Goal: Task Accomplishment & Management: Use online tool/utility

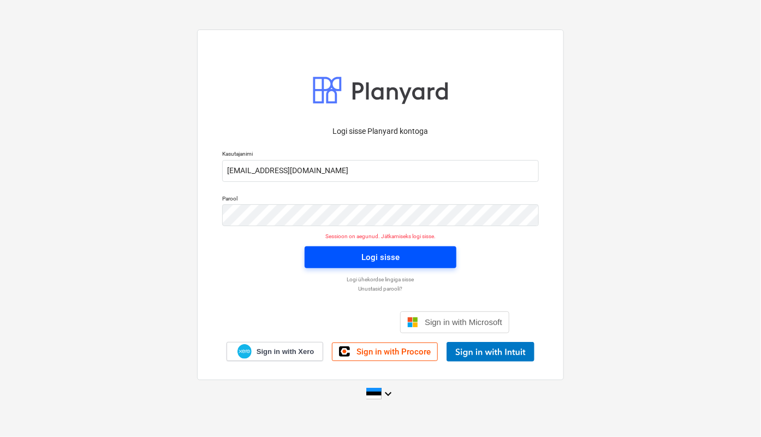
click at [375, 254] on div "Logi sisse" at bounding box center [380, 257] width 38 height 14
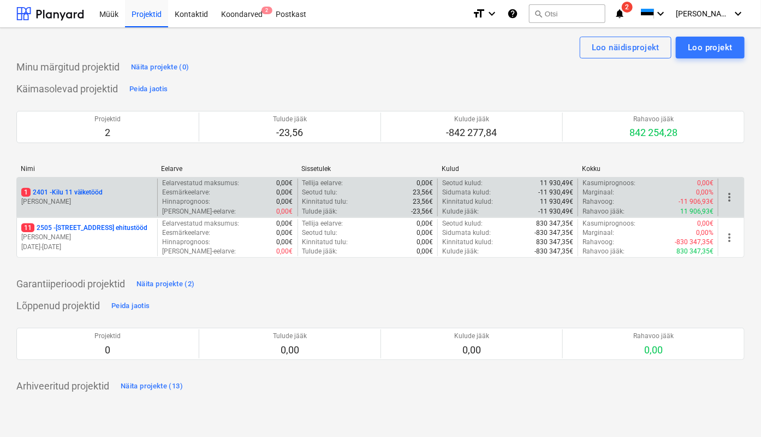
click at [73, 194] on p "1 2401 - Kilu 11 väiketööd" at bounding box center [61, 192] width 81 height 9
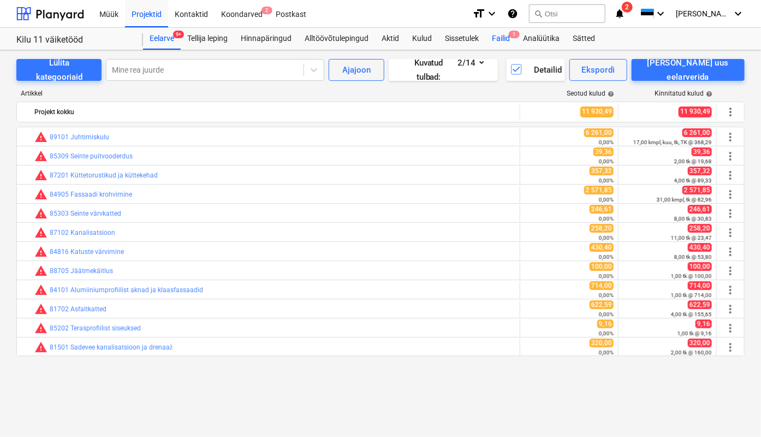
click at [505, 39] on div "Failid 1" at bounding box center [500, 39] width 31 height 22
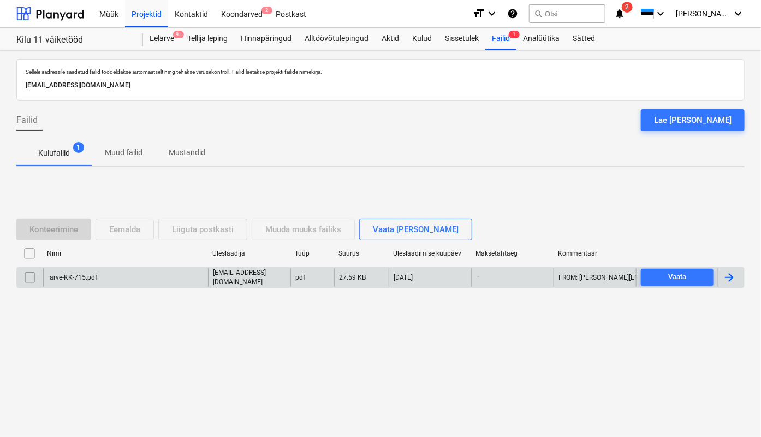
click at [72, 276] on div "arve-KK-715.pdf" at bounding box center [72, 277] width 49 height 8
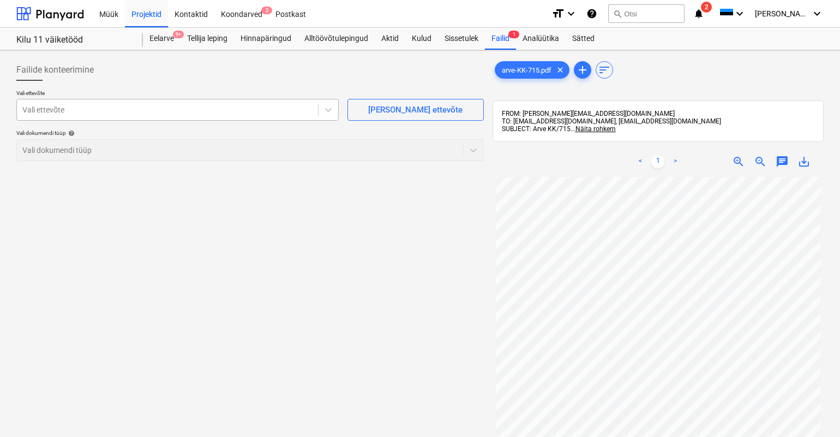
click at [55, 108] on div at bounding box center [167, 109] width 290 height 11
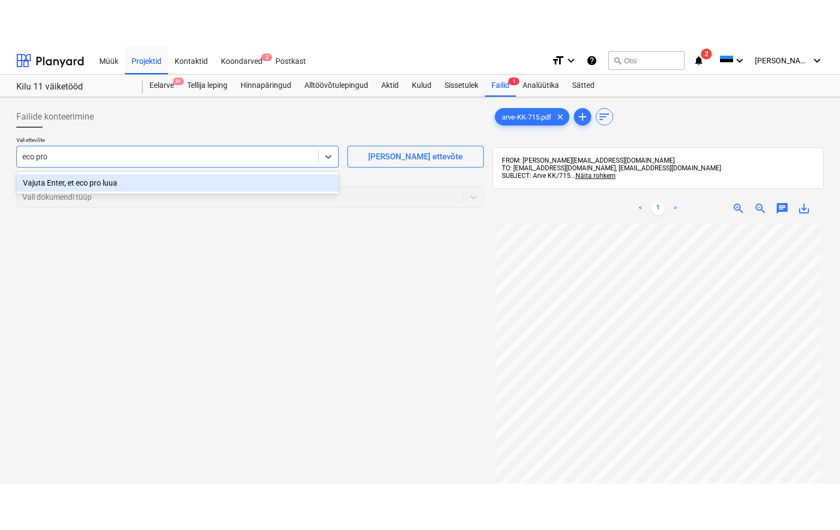
scroll to position [55, 0]
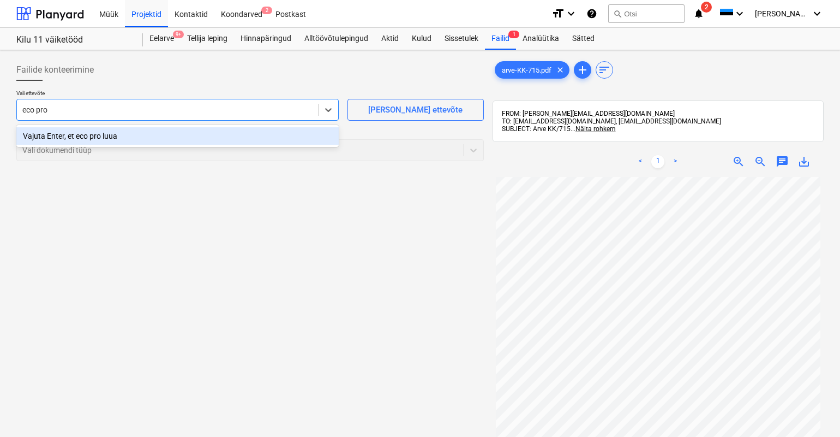
type input "eco pro"
click at [760, 160] on span "save_alt" at bounding box center [804, 161] width 13 height 13
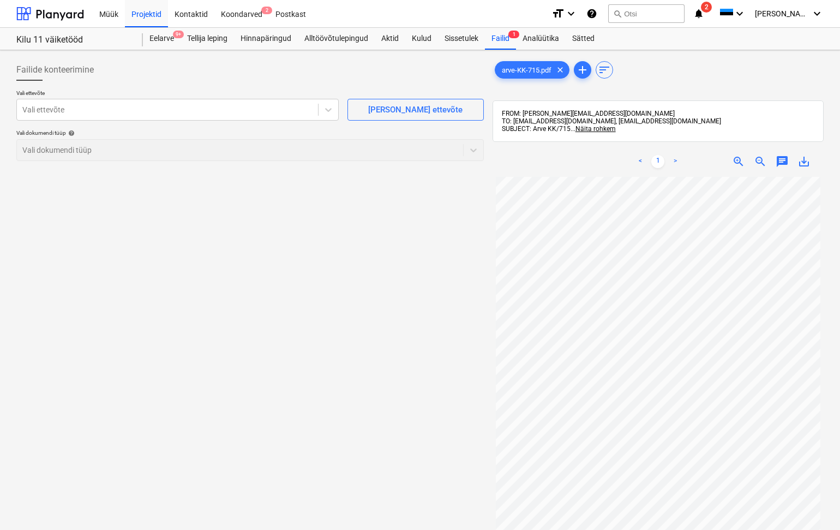
scroll to position [0, 0]
click at [401, 111] on div "[PERSON_NAME] ettevõte" at bounding box center [415, 110] width 94 height 14
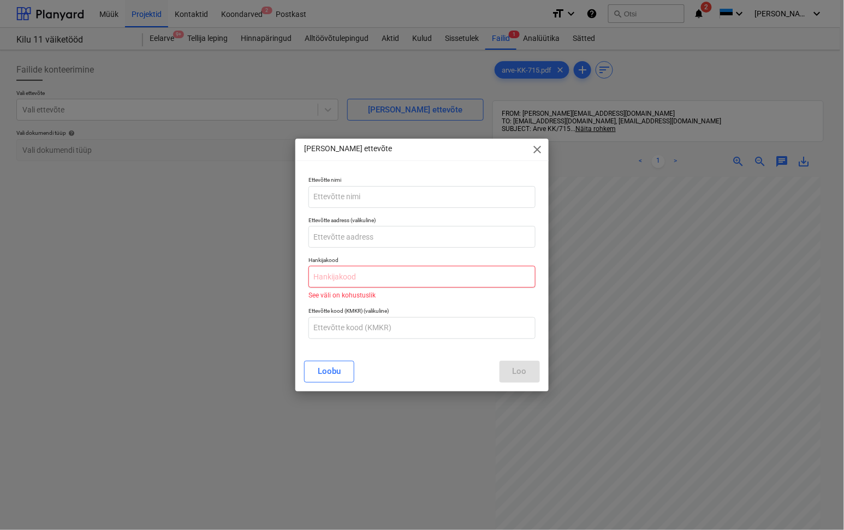
click at [334, 278] on input "text" at bounding box center [421, 277] width 227 height 22
paste input "14062186"
type input "14062186"
click at [328, 199] on input "text" at bounding box center [421, 197] width 227 height 22
type input "Eco Pro AS"
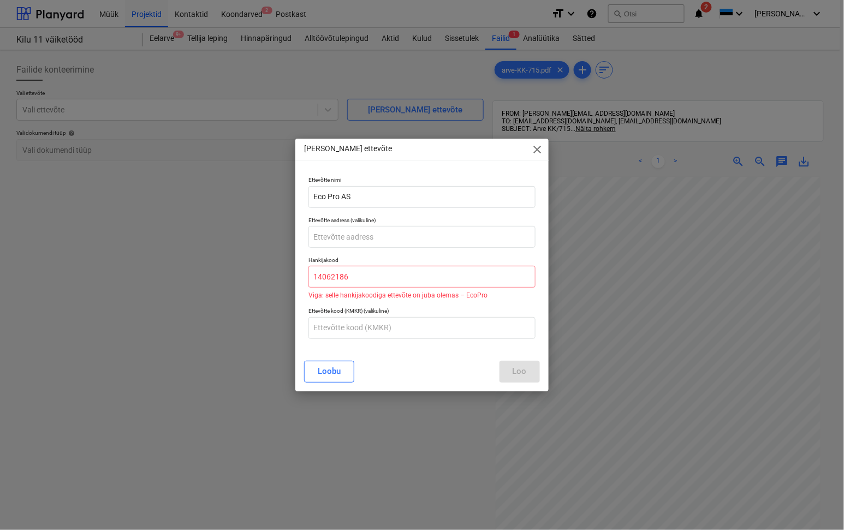
click at [536, 147] on span "close" at bounding box center [537, 149] width 13 height 13
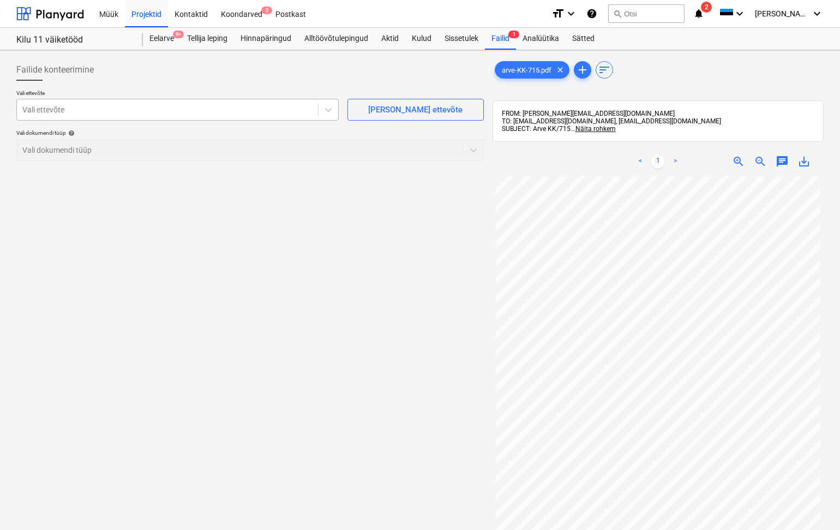
click at [57, 106] on div at bounding box center [167, 109] width 290 height 11
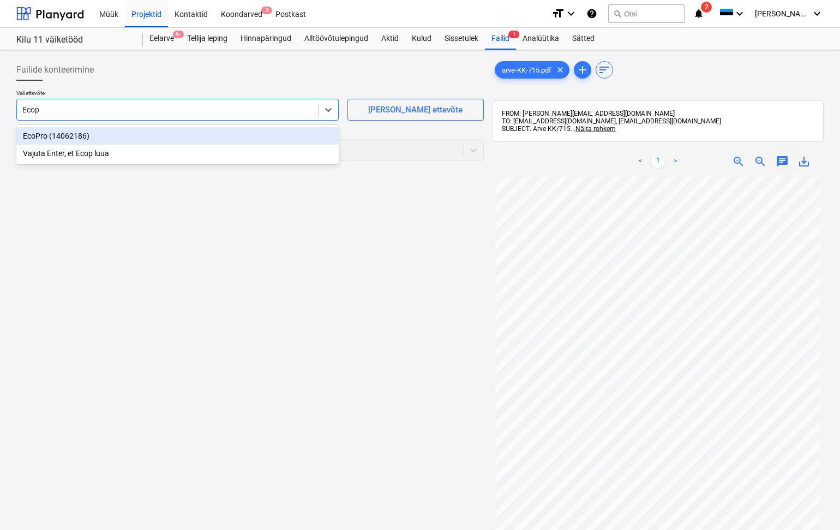
type input "Ecopr"
click at [53, 135] on div "EcoPro (14062186)" at bounding box center [177, 135] width 323 height 17
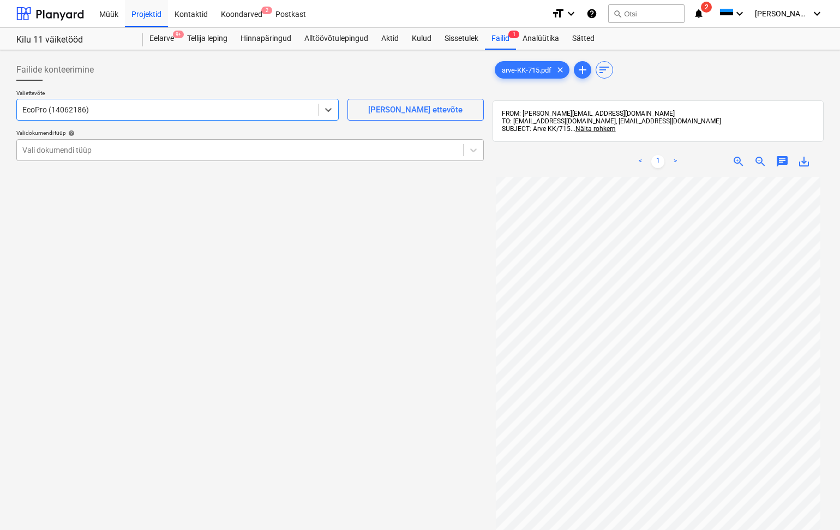
click at [46, 145] on div at bounding box center [240, 150] width 436 height 11
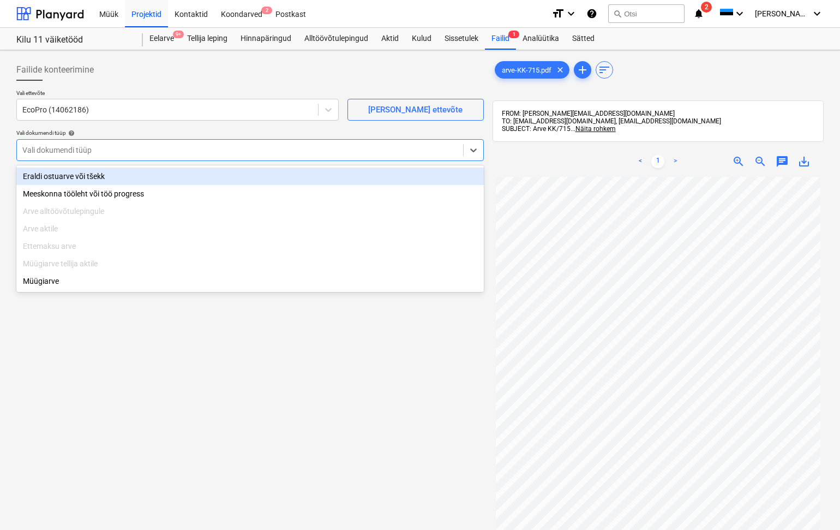
click at [57, 179] on div "Eraldi ostuarve või tšekk" at bounding box center [250, 176] width 468 height 17
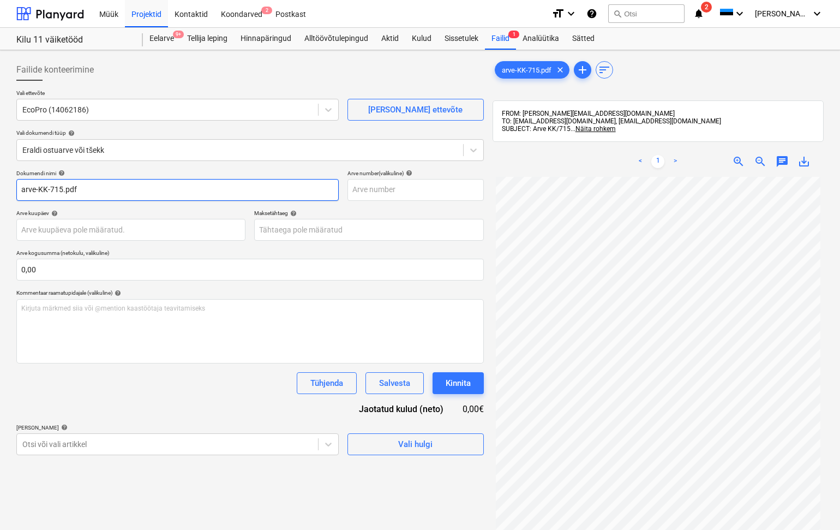
drag, startPoint x: 45, startPoint y: 191, endPoint x: -15, endPoint y: 200, distance: 60.7
click at [0, 200] on html "Müük Projektid Kontaktid Koondarved 2 Postkast format_size keyboard_arrow_down …" at bounding box center [420, 265] width 840 height 530
drag, startPoint x: 58, startPoint y: 192, endPoint x: 34, endPoint y: 195, distance: 24.8
click at [34, 195] on input "715.pdf" at bounding box center [177, 190] width 323 height 22
type input "715"
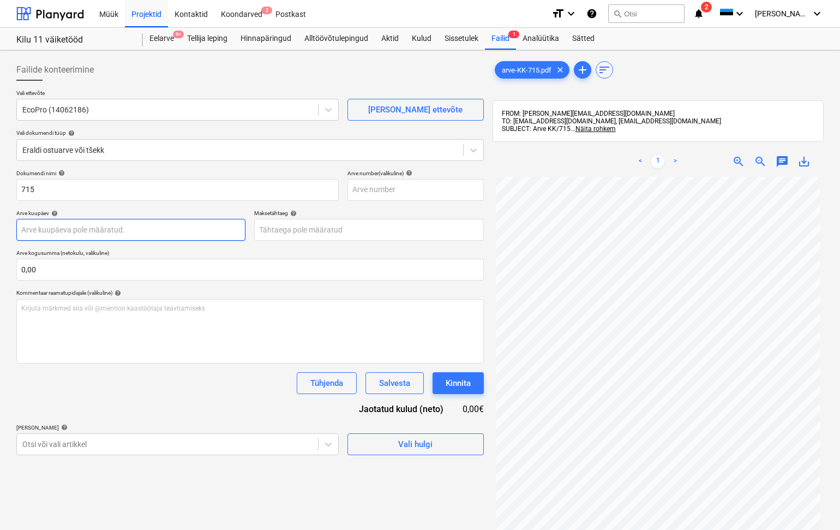
click at [40, 230] on body "Müük Projektid Kontaktid Koondarved 2 Postkast format_size keyboard_arrow_down …" at bounding box center [420, 265] width 840 height 530
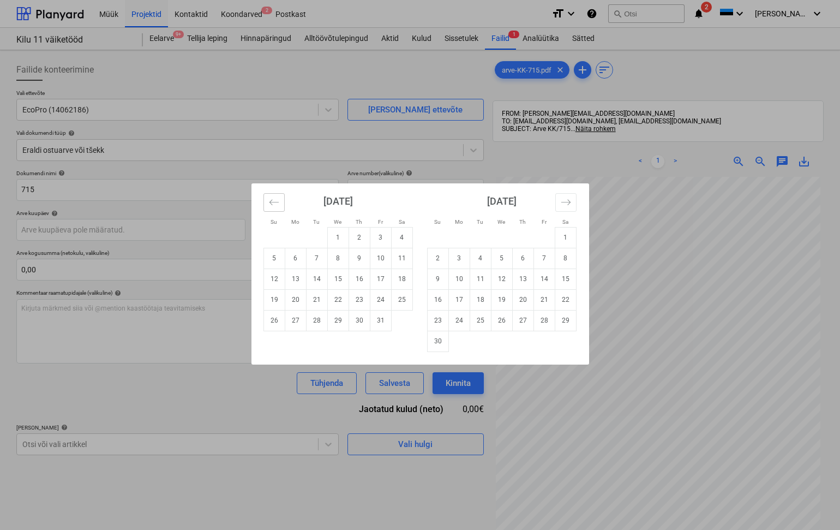
click at [267, 201] on button "Move backward to switch to the previous month." at bounding box center [274, 202] width 21 height 19
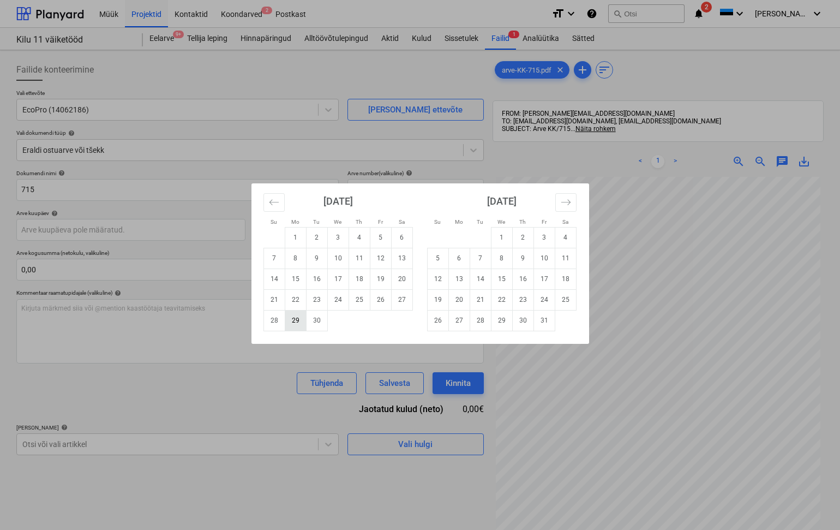
click at [292, 320] on td "29" at bounding box center [295, 320] width 21 height 21
type input "[DATE]"
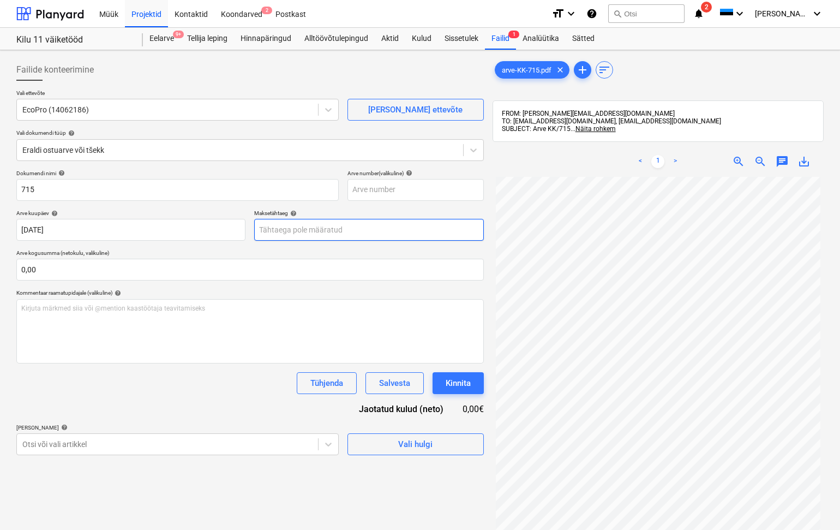
click at [303, 231] on body "Müük Projektid Kontaktid Koondarved 2 Postkast format_size keyboard_arrow_down …" at bounding box center [420, 265] width 840 height 530
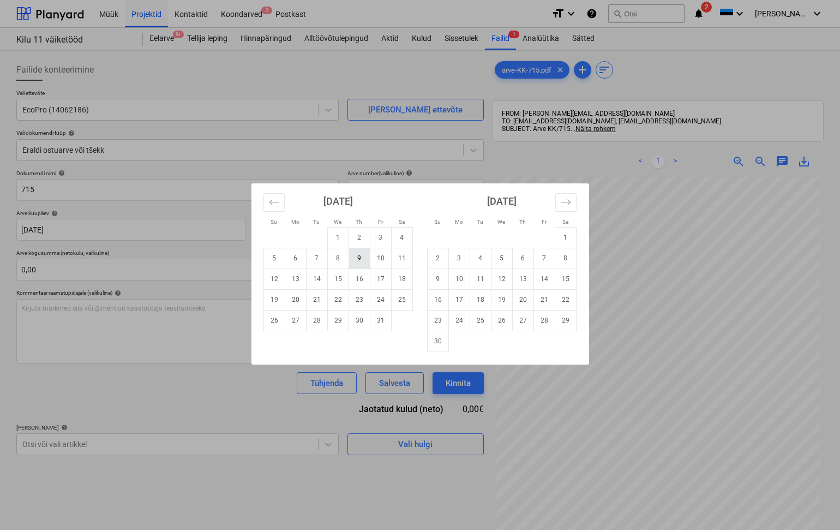
click at [359, 255] on td "9" at bounding box center [359, 258] width 21 height 21
type input "[DATE]"
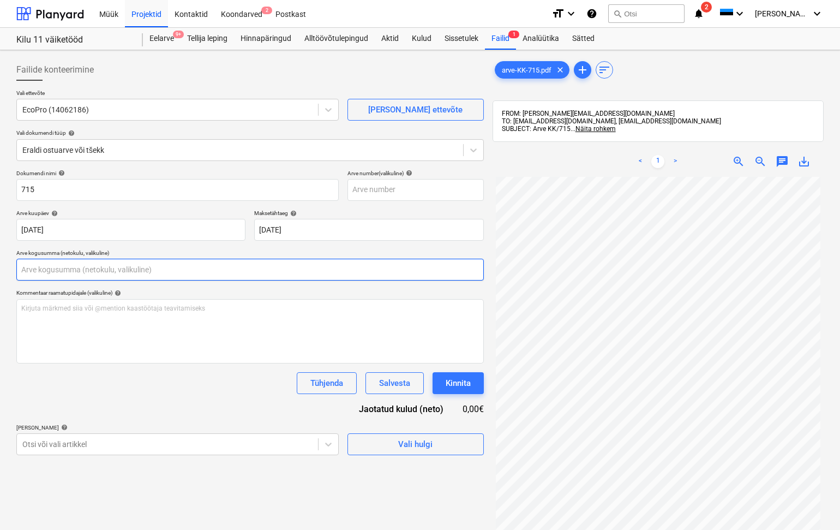
click at [64, 272] on input "text" at bounding box center [250, 270] width 468 height 22
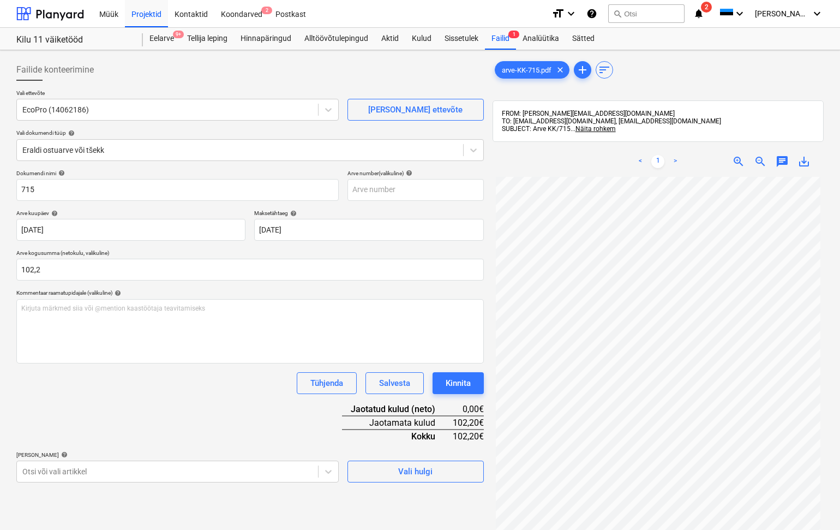
type input "102,20"
drag, startPoint x: 138, startPoint y: 422, endPoint x: 123, endPoint y: 438, distance: 21.7
click at [137, 422] on div "Dokumendi nimi help 715 Arve number (valikuline) help [PERSON_NAME] kuupäev hel…" at bounding box center [250, 326] width 468 height 313
click at [329, 436] on body "Müük Projektid Kontaktid Koondarved 2 Postkast format_size keyboard_arrow_down …" at bounding box center [420, 265] width 840 height 530
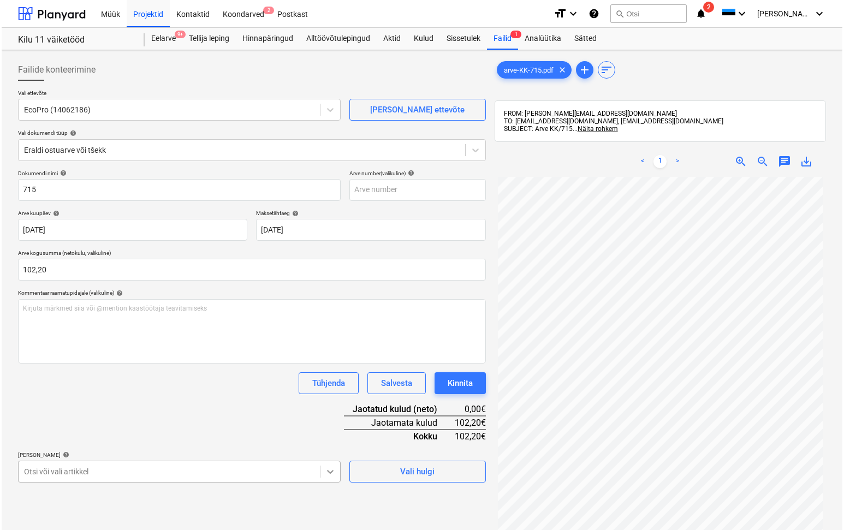
scroll to position [126, 0]
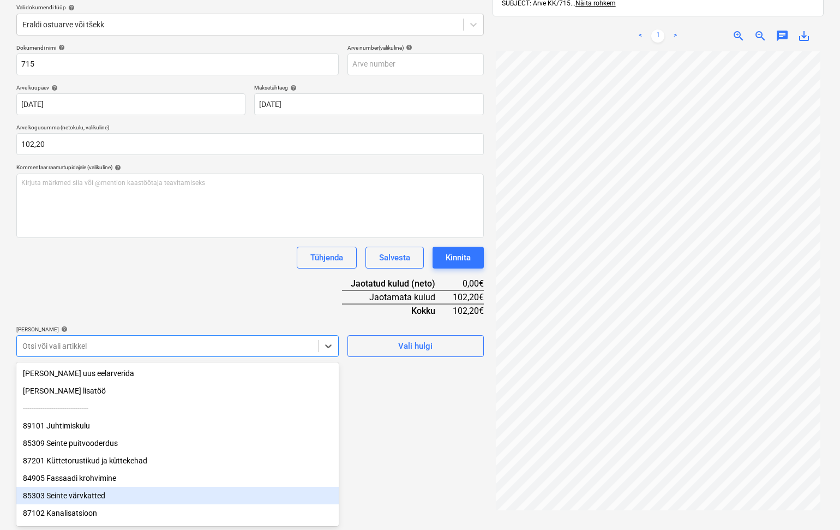
click at [99, 436] on div "85303 Seinte värvkatted" at bounding box center [177, 495] width 323 height 17
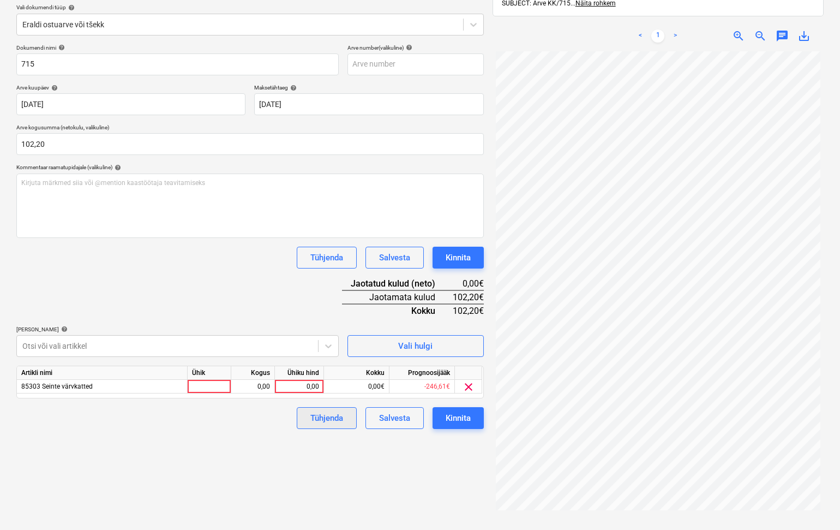
drag, startPoint x: 411, startPoint y: 470, endPoint x: 322, endPoint y: 416, distance: 104.8
click at [411, 436] on div "Failide konteerimine Vali ettevõte EcoPro (14062186) [PERSON_NAME] uus ettevõte…" at bounding box center [250, 242] width 476 height 627
click at [216, 385] on div at bounding box center [210, 387] width 44 height 14
type input "tk"
click at [262, 386] on div "0,00" at bounding box center [253, 387] width 34 height 14
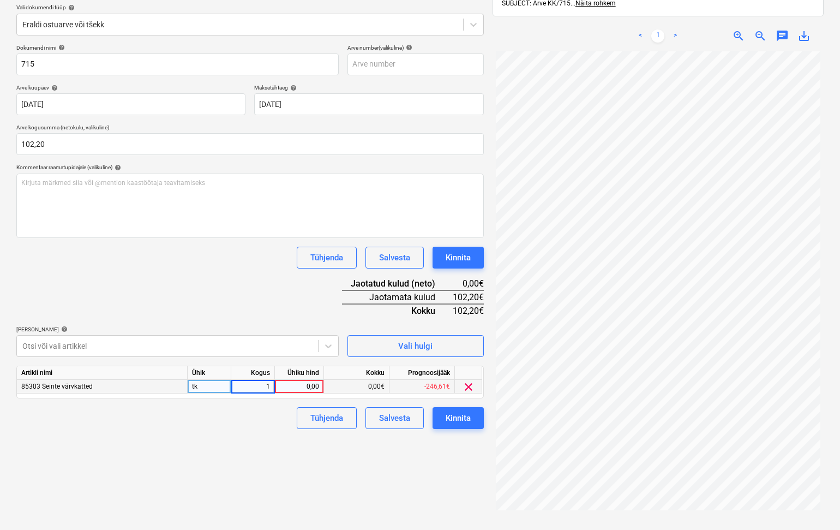
type input "1"
click at [306, 385] on div "0,00" at bounding box center [299, 387] width 40 height 14
type input "102,2"
click at [276, 436] on div "Failide konteerimine Vali ettevõte EcoPro (14062186) [PERSON_NAME] uus ettevõte…" at bounding box center [250, 242] width 476 height 627
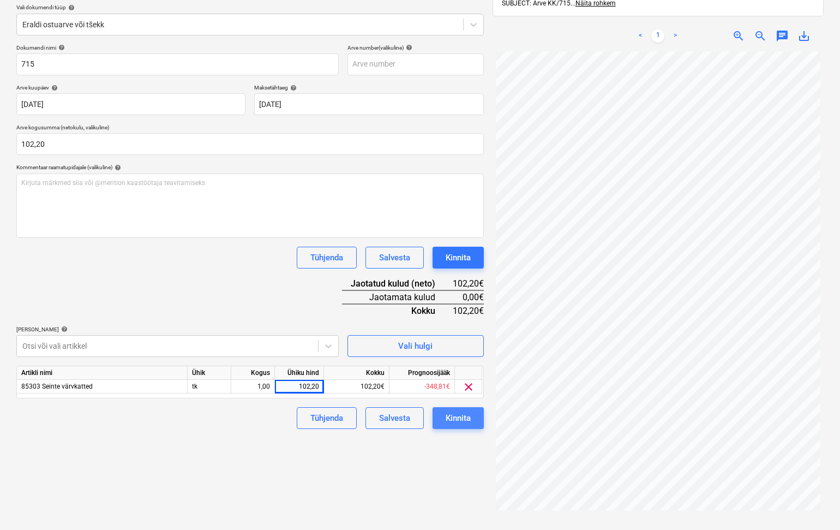
click at [453, 419] on div "Kinnita" at bounding box center [458, 418] width 25 height 14
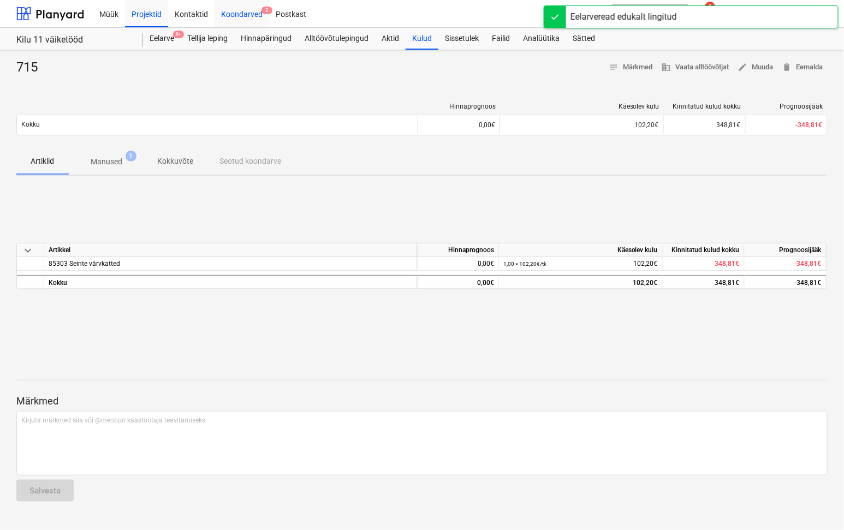
click at [249, 12] on div "Koondarved 2" at bounding box center [241, 13] width 55 height 28
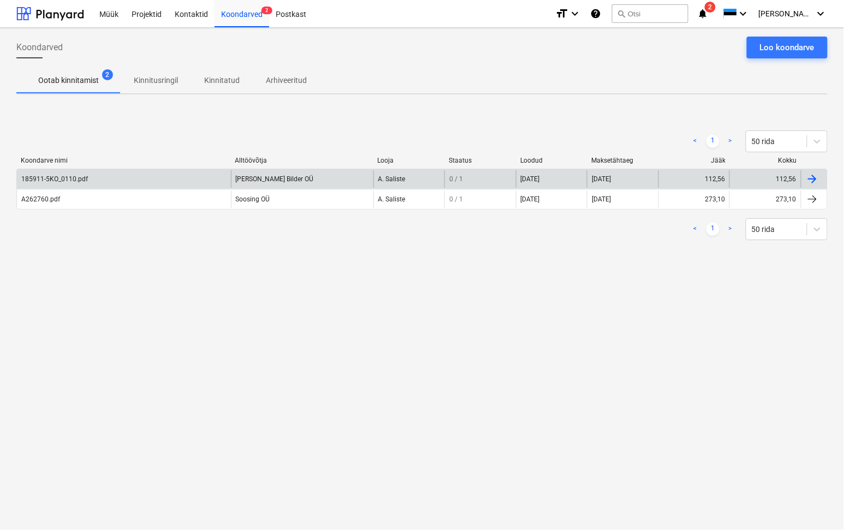
click at [53, 180] on div "185911-5KO_0110.pdf" at bounding box center [54, 179] width 67 height 8
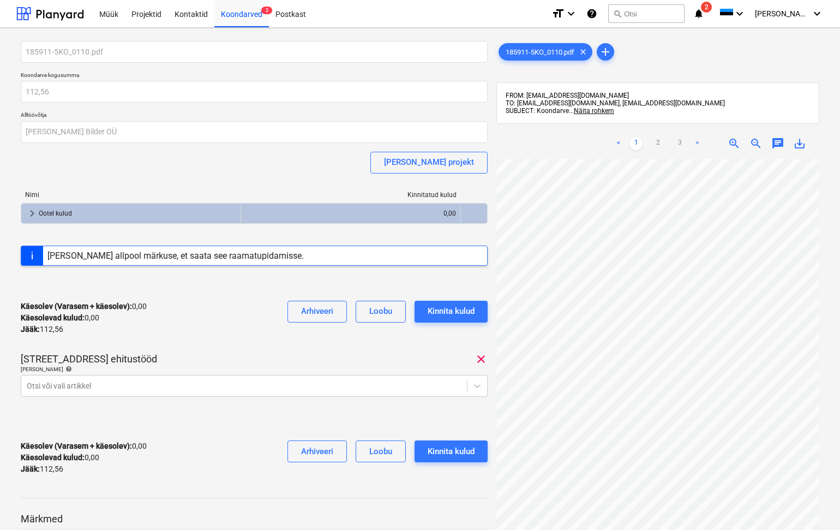
click at [697, 141] on link ">" at bounding box center [697, 143] width 13 height 13
click at [659, 145] on link "2" at bounding box center [658, 143] width 13 height 13
click at [636, 142] on link "1" at bounding box center [636, 143] width 13 height 13
click at [660, 144] on link "2" at bounding box center [658, 143] width 13 height 13
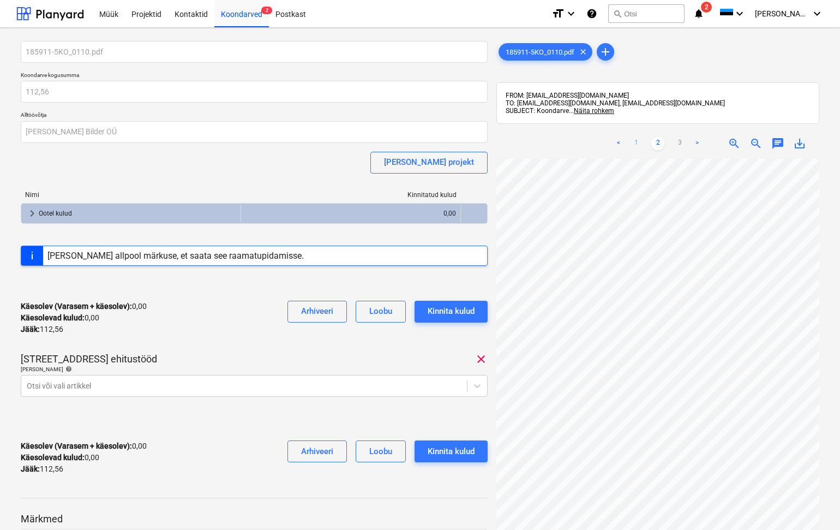
click at [636, 142] on link "1" at bounding box center [636, 143] width 13 height 13
click at [660, 140] on link "2" at bounding box center [658, 143] width 13 height 13
click at [46, 389] on body "Müük Projektid Kontaktid Koondarved 2 Postkast format_size keyboard_arrow_down …" at bounding box center [420, 265] width 840 height 530
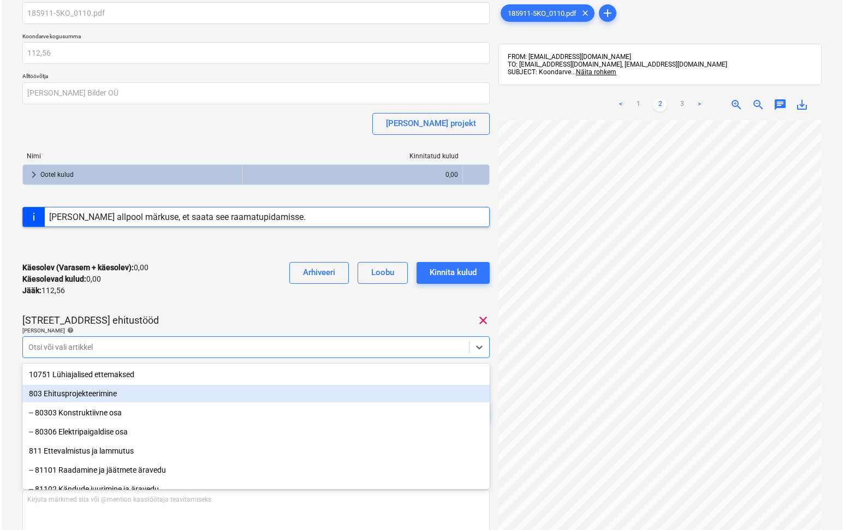
scroll to position [42, 0]
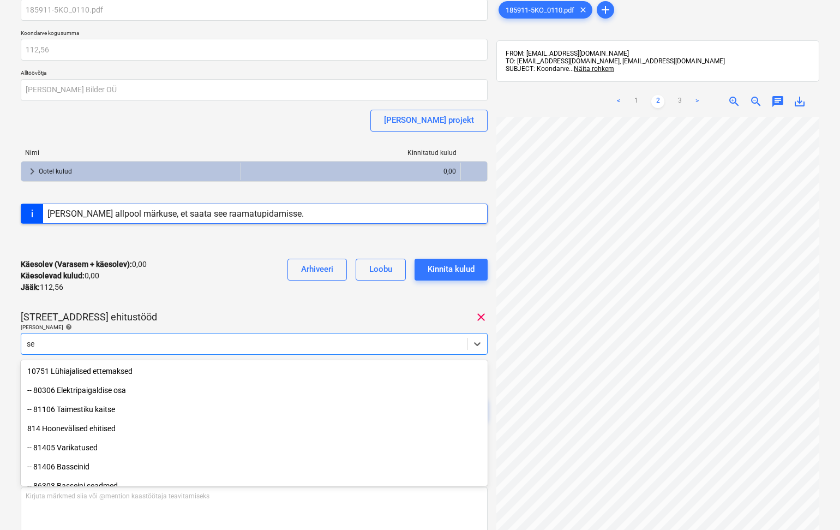
type input "s"
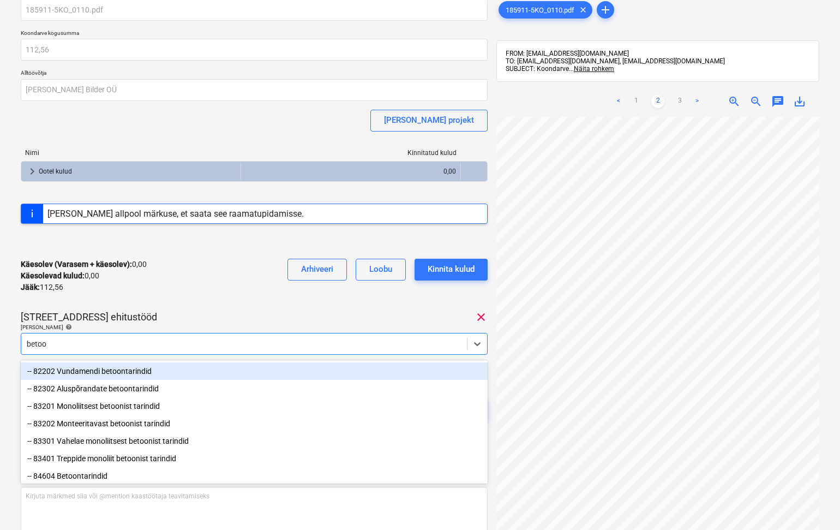
type input "betoon"
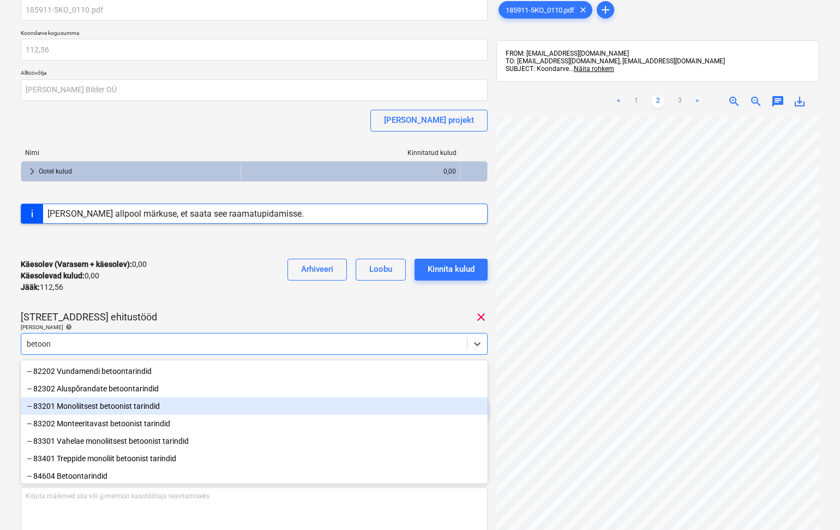
click at [90, 405] on div "-- 83201 Monoliitsest betoonist tarindid" at bounding box center [254, 405] width 467 height 17
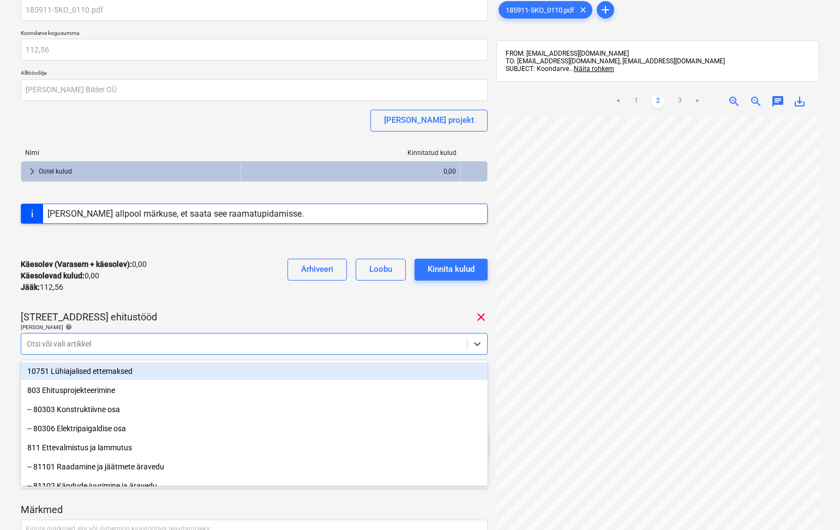
click at [193, 307] on div "185911-5KO_0110.pdf Koondarve kogusumma 112,56 Alltöövõtja [PERSON_NAME] OÜ [PE…" at bounding box center [254, 236] width 467 height 475
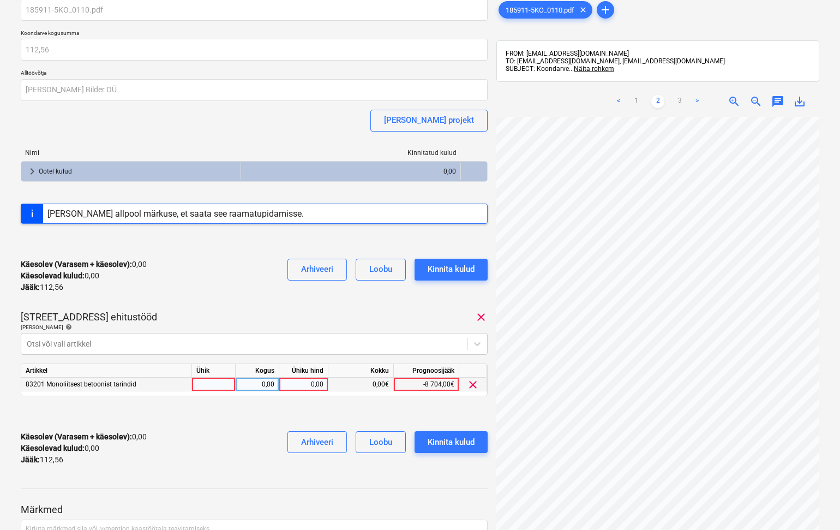
click at [204, 385] on div at bounding box center [214, 385] width 44 height 14
type input "tk"
click at [254, 385] on div "0,00" at bounding box center [257, 385] width 34 height 14
type input "1"
click at [308, 383] on div "0,00" at bounding box center [304, 385] width 40 height 14
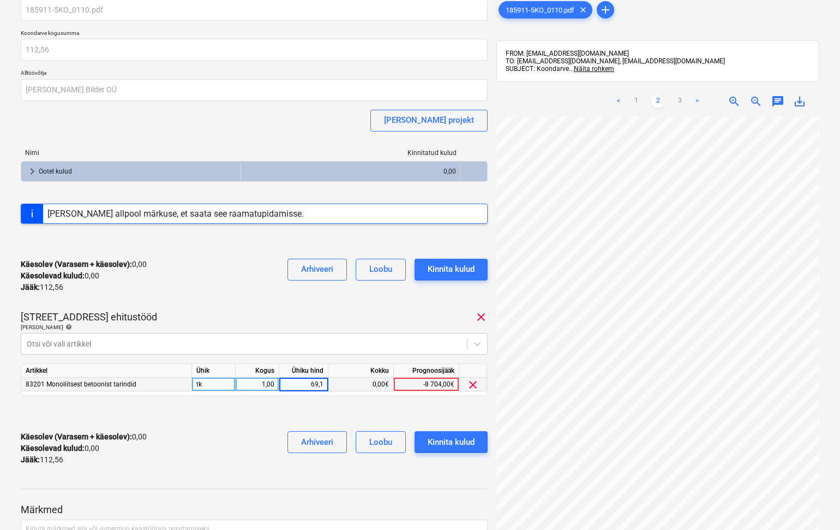
type input "69,16"
click at [288, 436] on div at bounding box center [254, 478] width 467 height 9
click at [441, 436] on div "Kinnita kulud" at bounding box center [451, 442] width 47 height 14
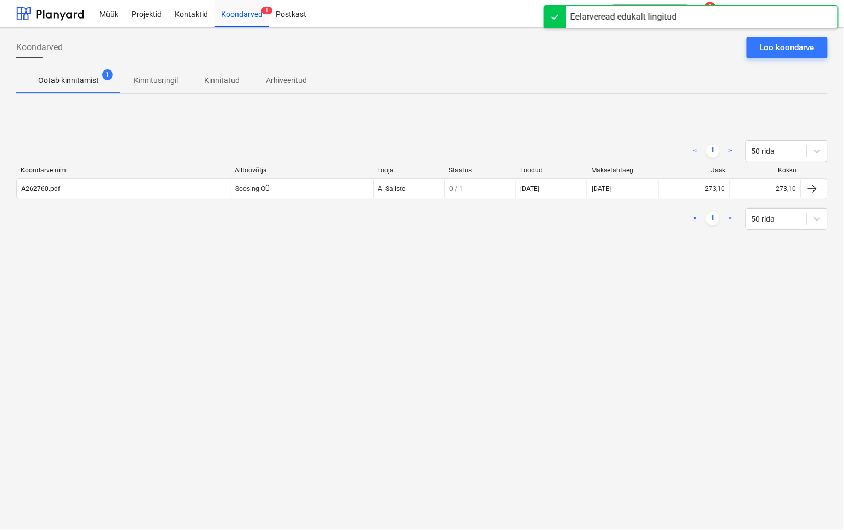
click at [83, 80] on p "Ootab kinnitamist" at bounding box center [68, 80] width 61 height 11
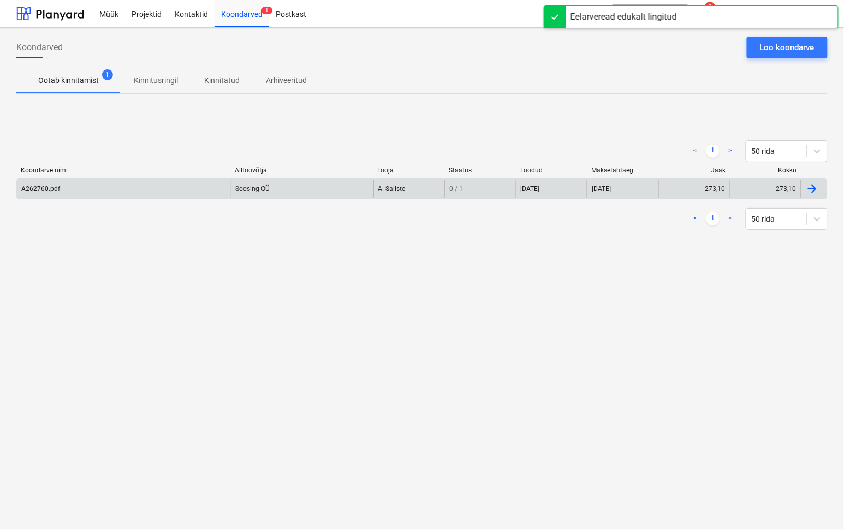
click at [36, 186] on div "A262760.pdf" at bounding box center [40, 189] width 39 height 8
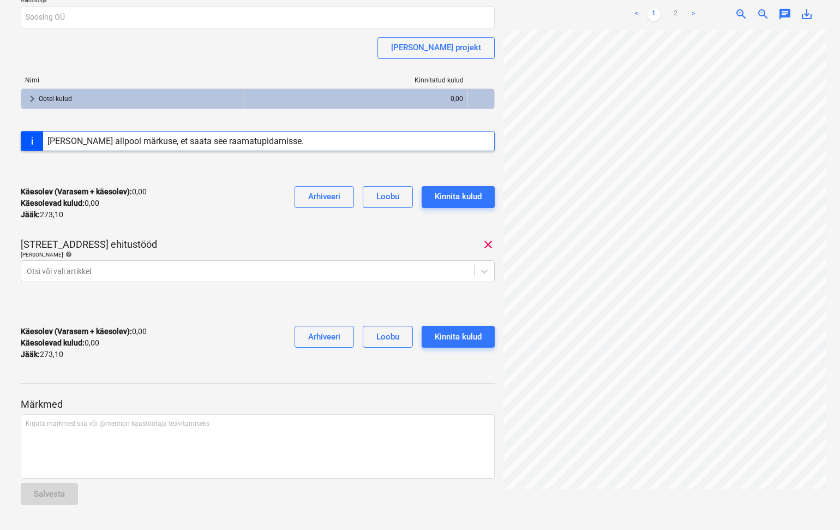
scroll to position [142, 0]
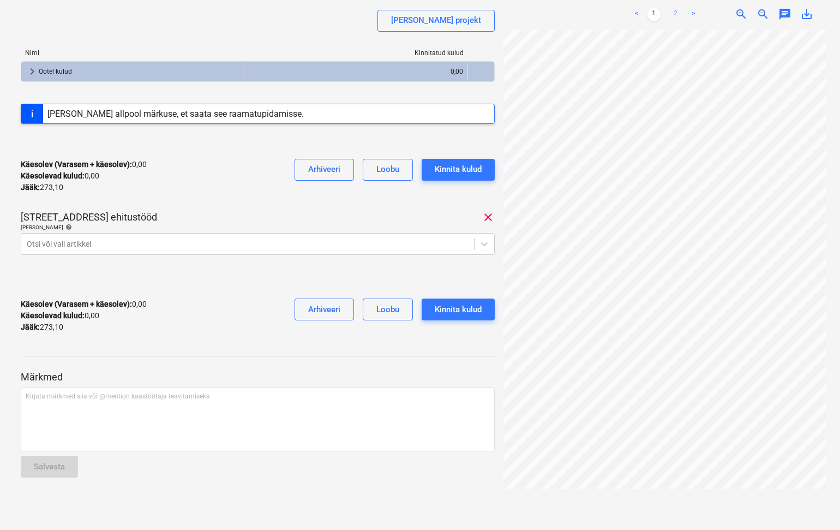
click at [677, 11] on link "2" at bounding box center [676, 14] width 13 height 13
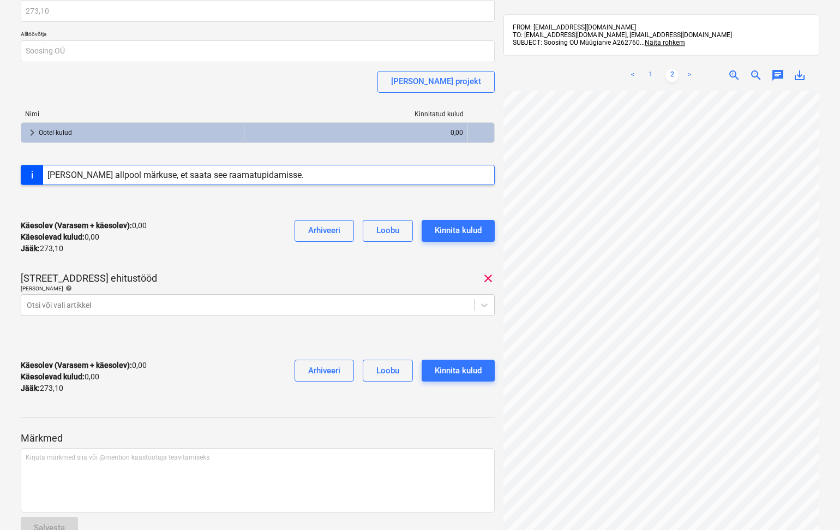
click at [648, 71] on link "1" at bounding box center [650, 75] width 13 height 13
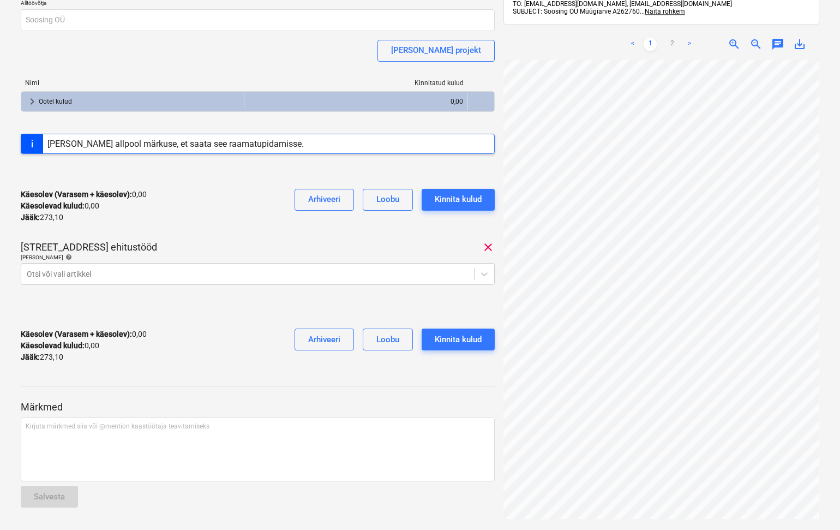
scroll to position [142, 0]
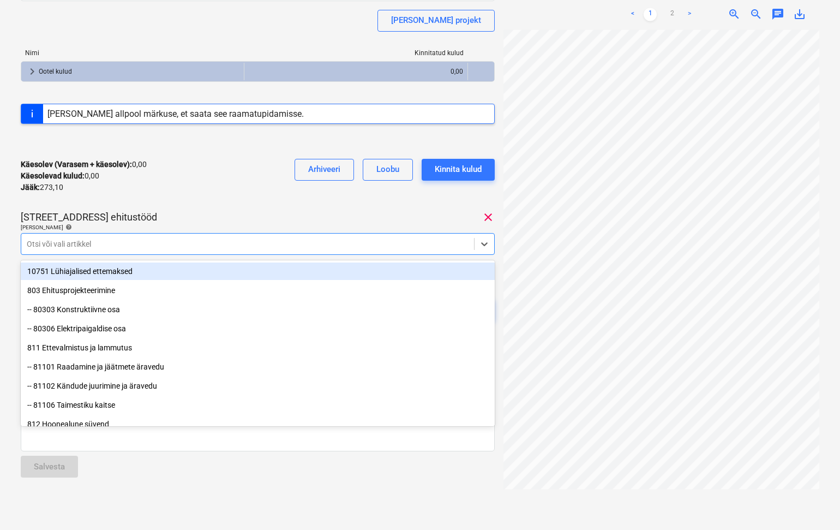
click at [42, 246] on div at bounding box center [248, 243] width 442 height 11
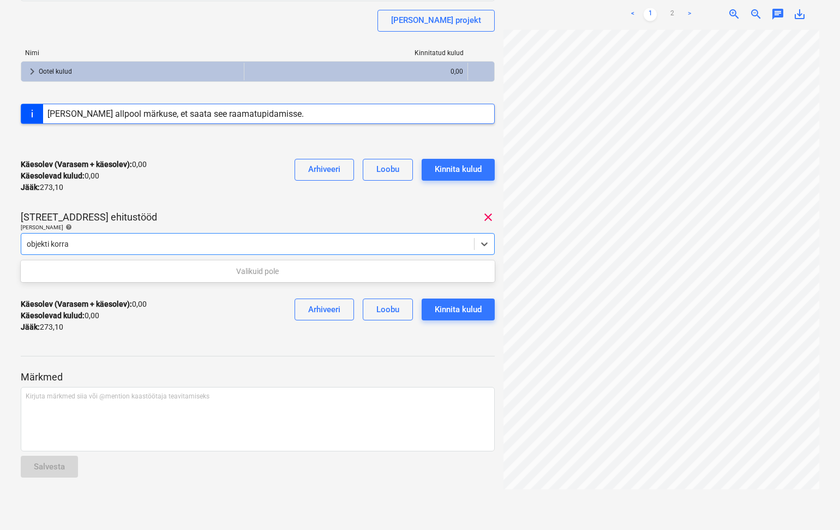
type input "objekti korras"
drag, startPoint x: 83, startPoint y: 242, endPoint x: 29, endPoint y: 237, distance: 53.7
click at [29, 237] on div "Otsi või vali artikkel" at bounding box center [247, 243] width 453 height 15
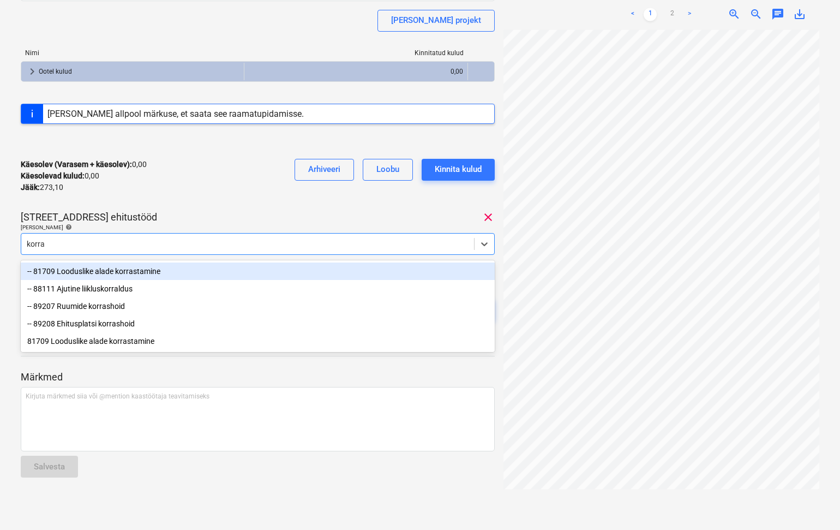
type input "korras"
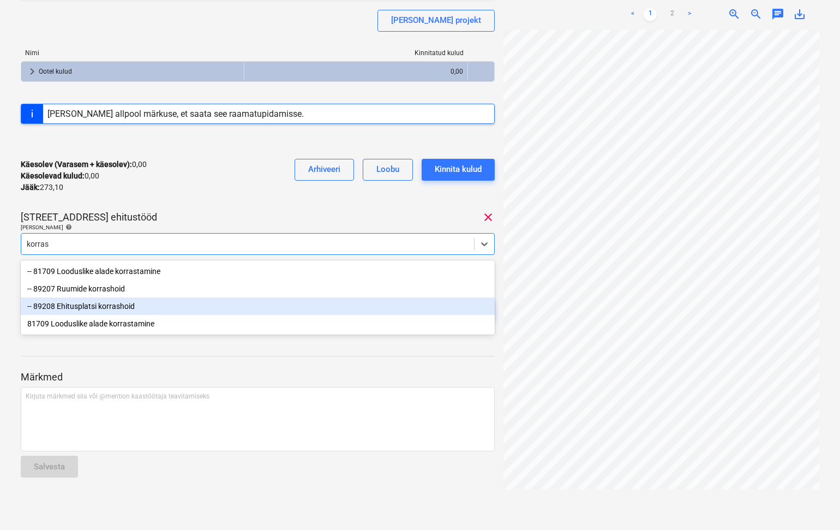
click at [92, 308] on div "-- 89208 Ehitusplatsi korrashoid" at bounding box center [258, 305] width 474 height 17
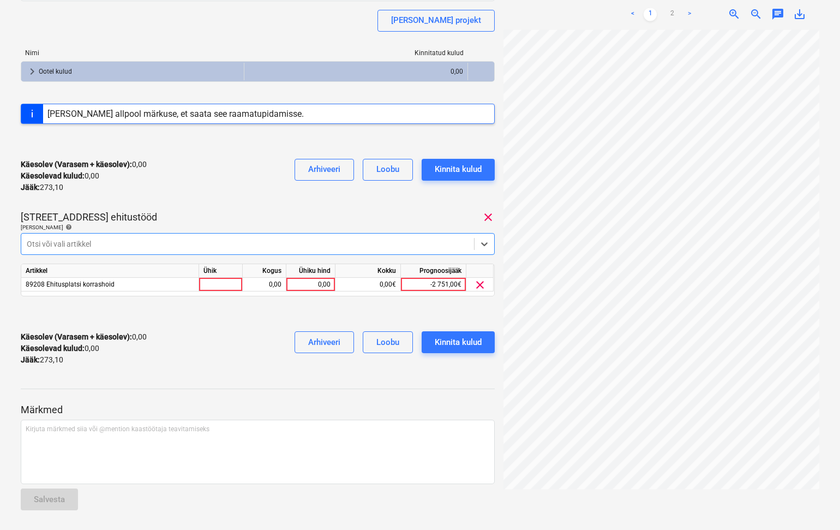
click at [79, 243] on div at bounding box center [248, 243] width 442 height 11
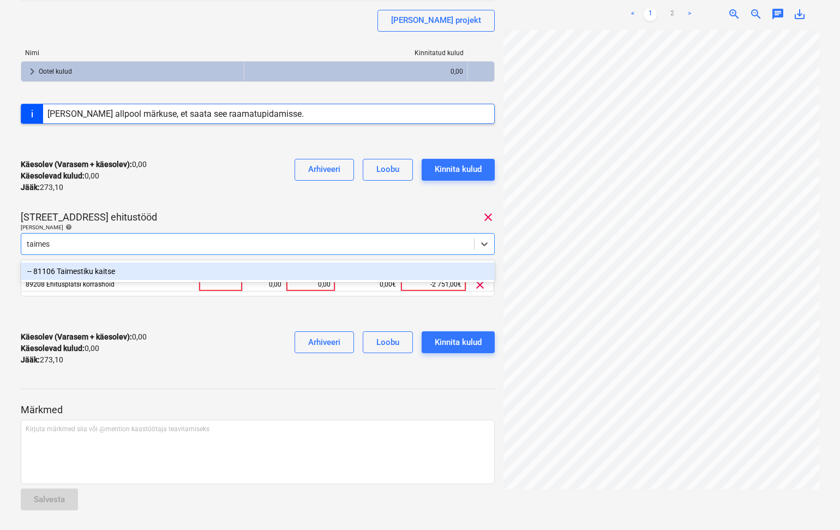
type input "taimest"
click at [97, 269] on div "-- 81106 Taimestiku kaitse" at bounding box center [258, 271] width 474 height 17
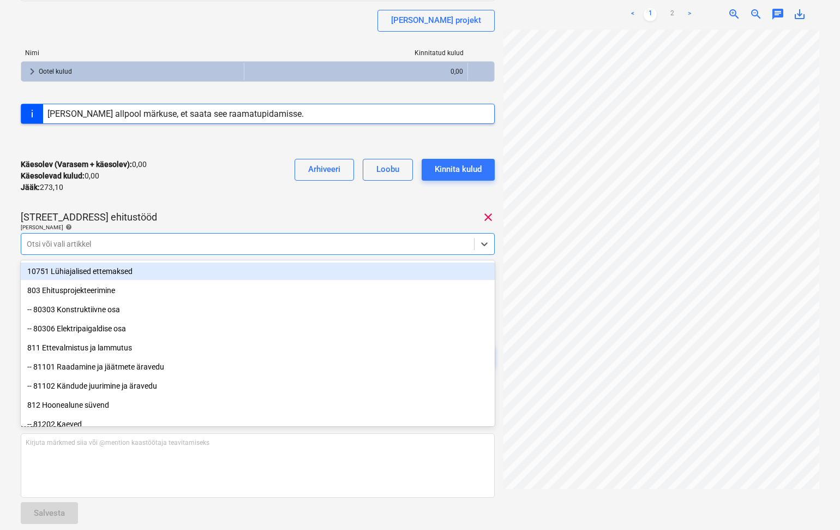
click at [73, 248] on div at bounding box center [248, 243] width 442 height 11
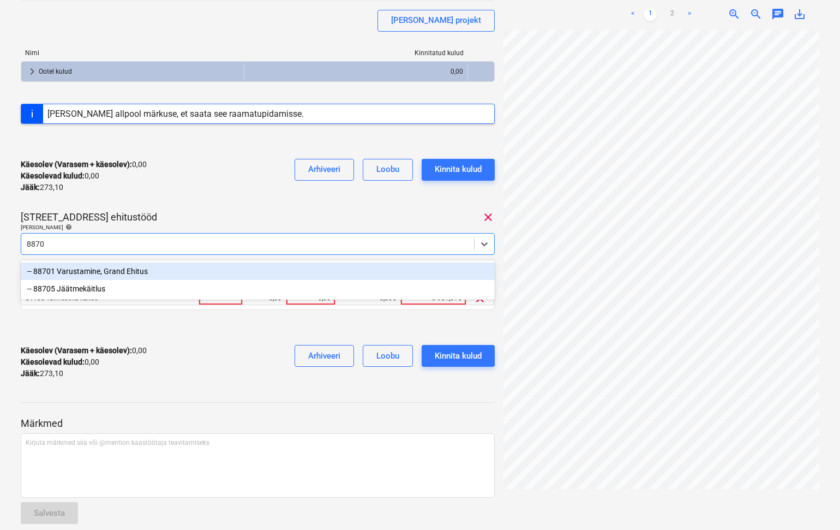
type input "88705"
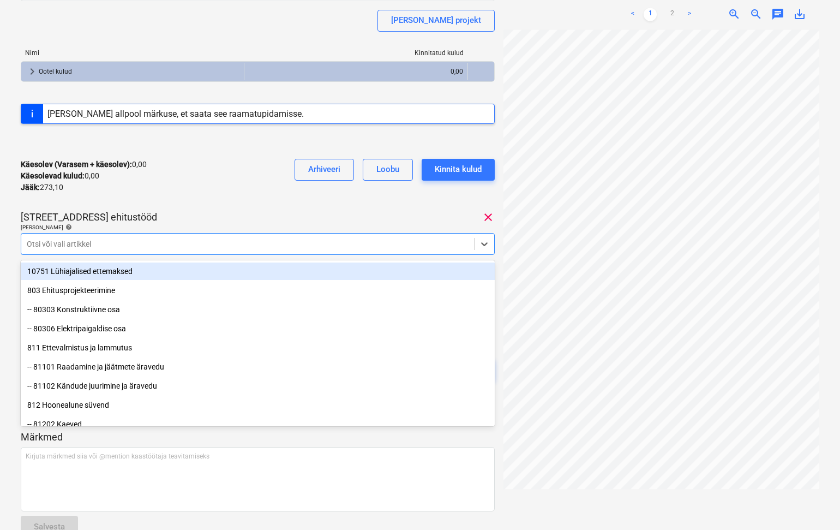
click at [157, 220] on div "[STREET_ADDRESS]" at bounding box center [258, 217] width 474 height 13
click at [41, 242] on div at bounding box center [248, 243] width 442 height 11
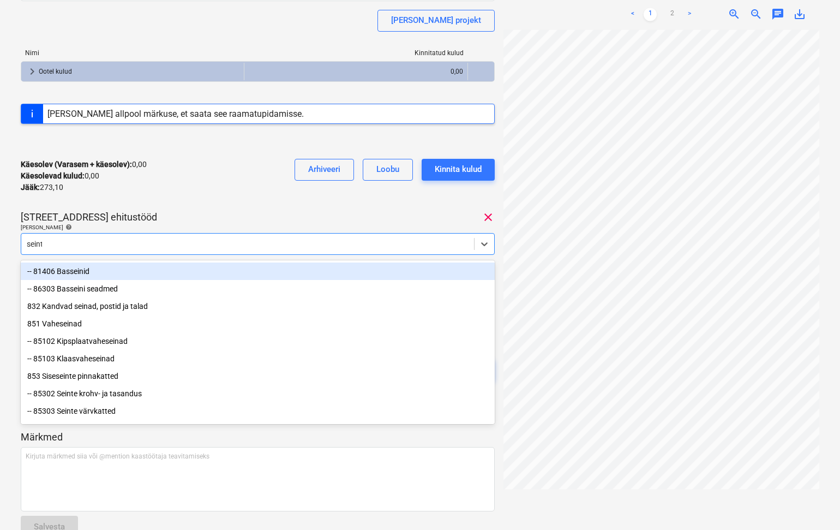
type input "seinte"
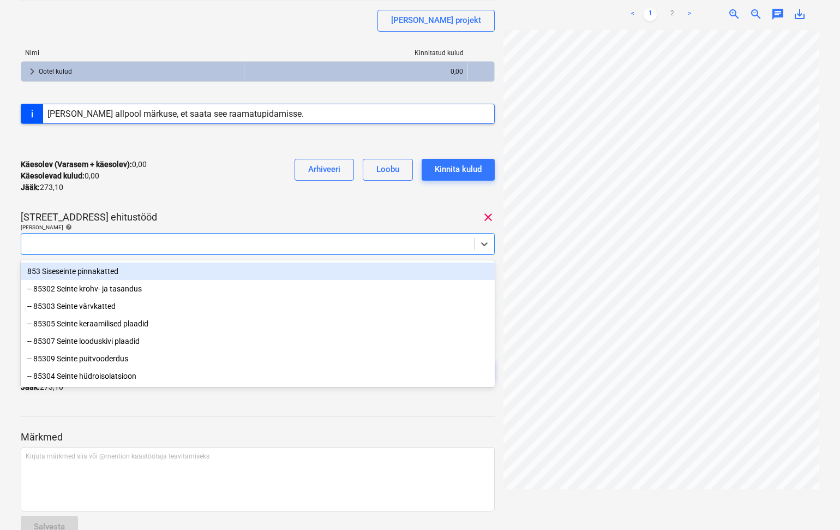
click at [61, 240] on div at bounding box center [248, 243] width 442 height 11
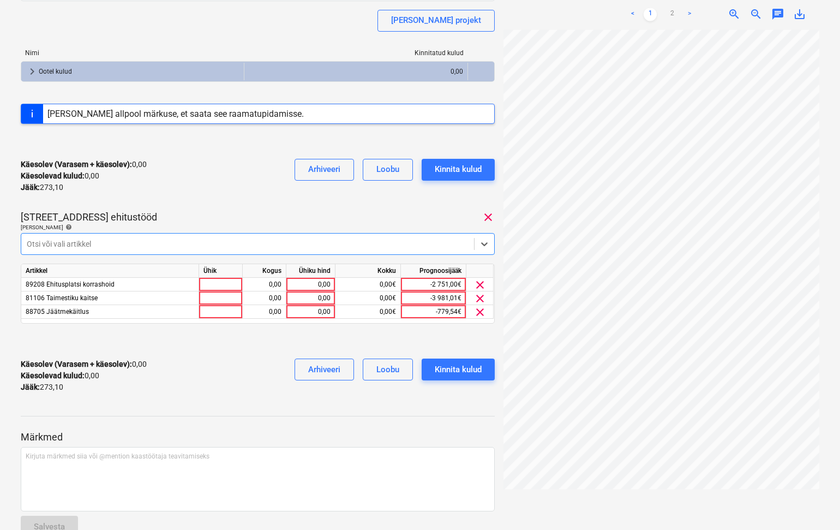
click at [55, 247] on div at bounding box center [248, 243] width 442 height 11
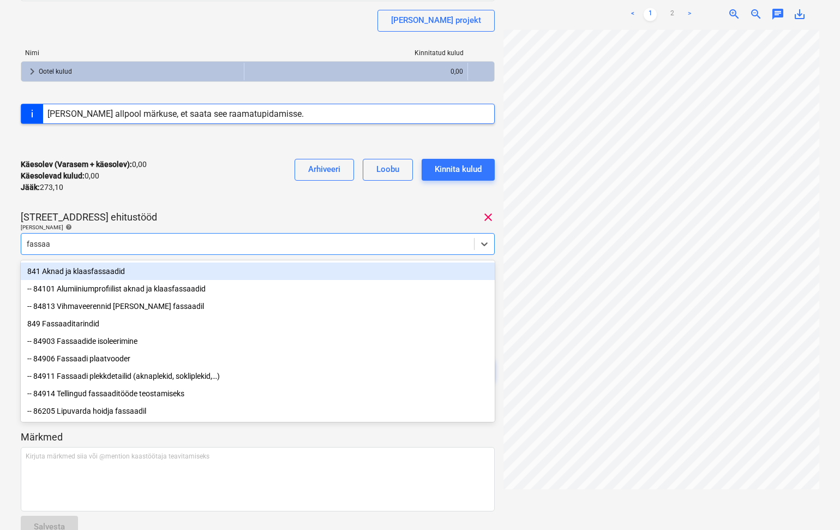
type input "fassaad"
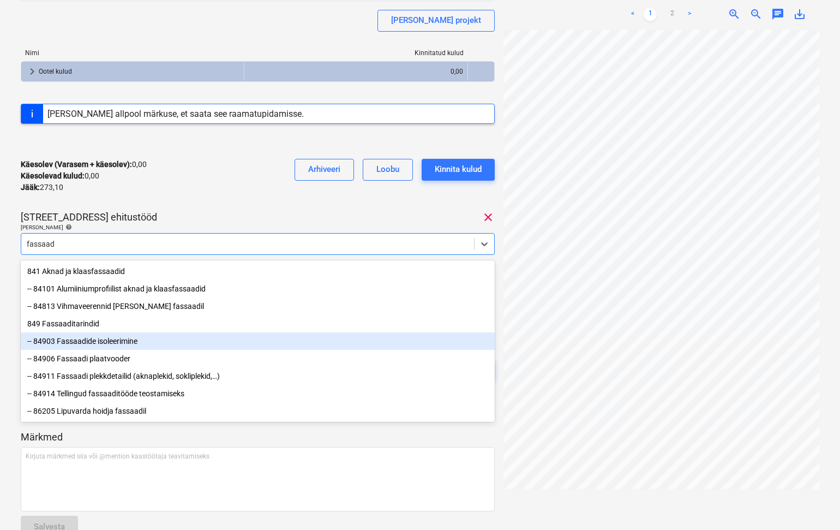
click at [126, 340] on div "-- 84903 Fassaadide isoleerimine" at bounding box center [258, 340] width 474 height 17
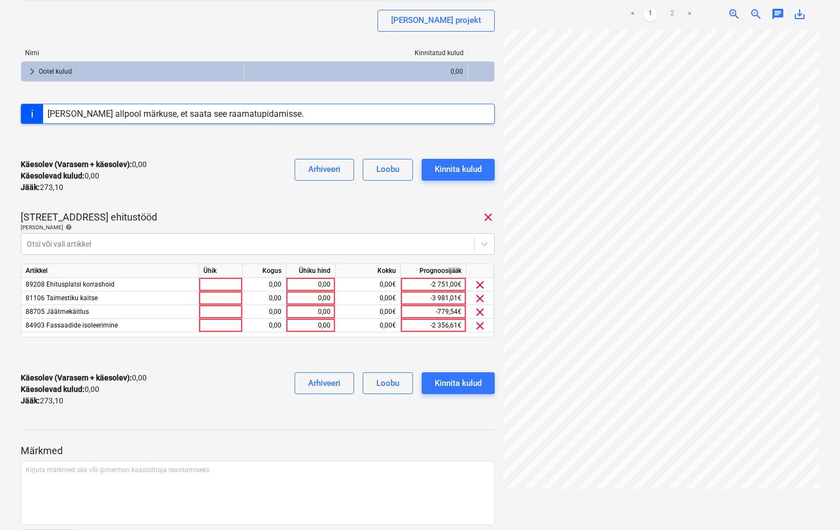
click at [181, 199] on div "Käesolev (Varasem + käesolev) : 0,00 Käesolevad kulud : 0,00 Jääk : 273,10 Arhi…" at bounding box center [258, 176] width 474 height 52
click at [216, 285] on div at bounding box center [221, 285] width 44 height 14
type input "tk"
click at [235, 295] on div at bounding box center [221, 298] width 44 height 14
type input "tk"
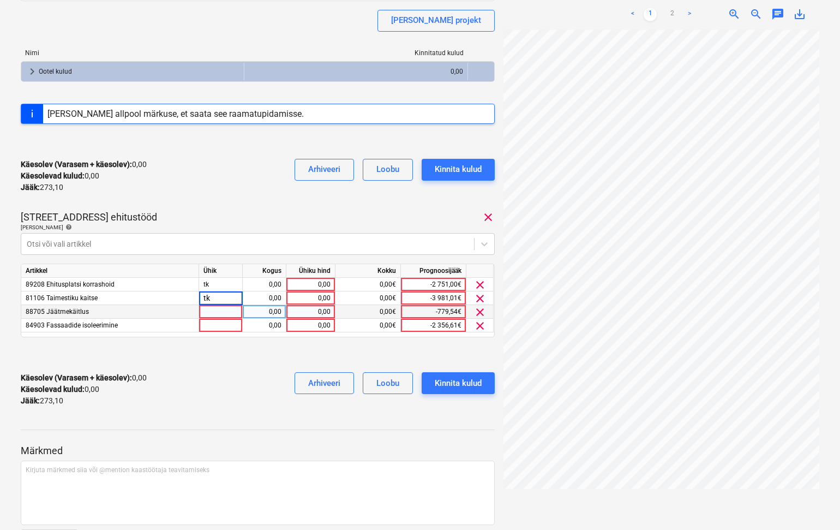
click at [228, 310] on div at bounding box center [221, 312] width 44 height 14
type input "tk"
click at [232, 329] on div at bounding box center [221, 326] width 44 height 14
type input "tk"
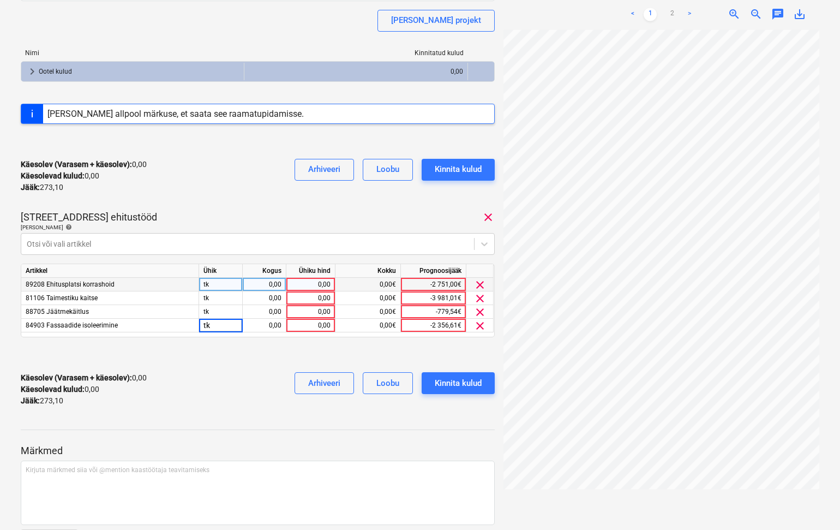
click at [276, 291] on div "0,00" at bounding box center [264, 285] width 34 height 14
type input "1"
click at [276, 292] on div "0,00" at bounding box center [264, 298] width 34 height 14
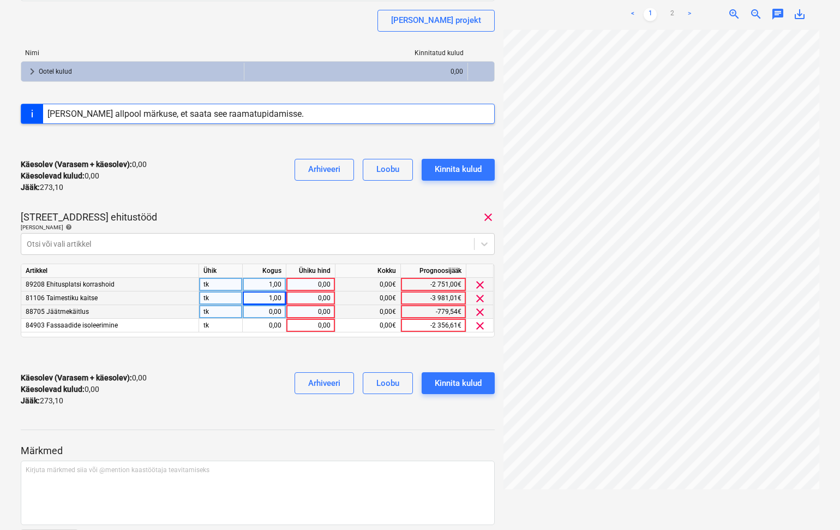
click at [276, 308] on div "0,00" at bounding box center [264, 312] width 34 height 14
click at [270, 323] on div "0,00" at bounding box center [264, 326] width 34 height 14
click at [255, 374] on div "Käesolev (Varasem + käesolev) : 0,00 Käesolevad kulud : 0,00 Jääk : 273,10 Arhi…" at bounding box center [258, 389] width 474 height 52
click at [314, 287] on div "0,00" at bounding box center [311, 285] width 40 height 14
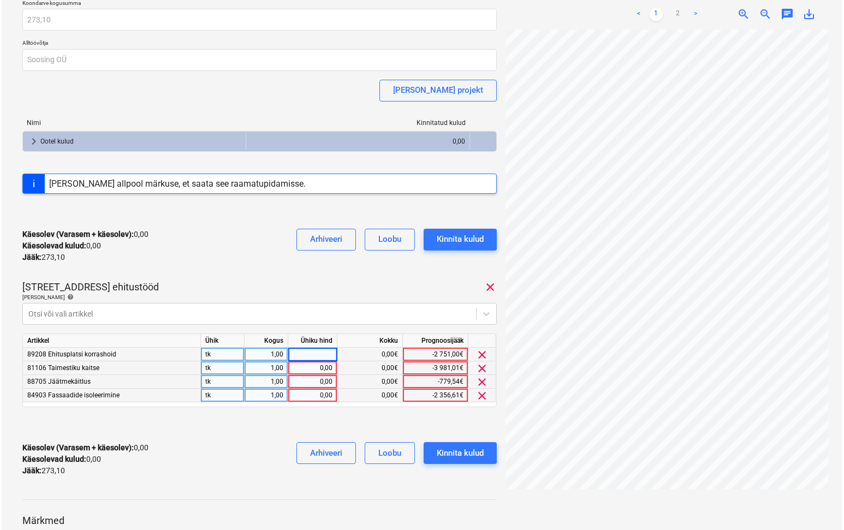
scroll to position [186, 0]
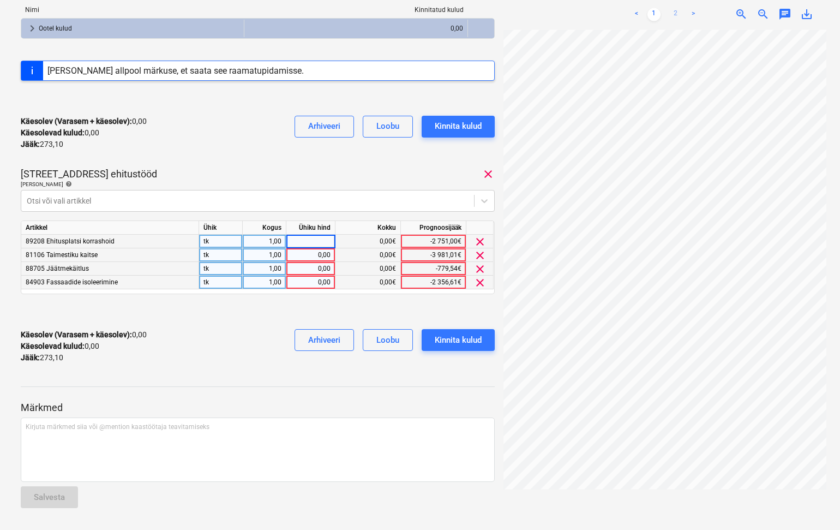
click at [677, 15] on link "2" at bounding box center [676, 14] width 13 height 13
click at [82, 204] on div at bounding box center [248, 200] width 442 height 11
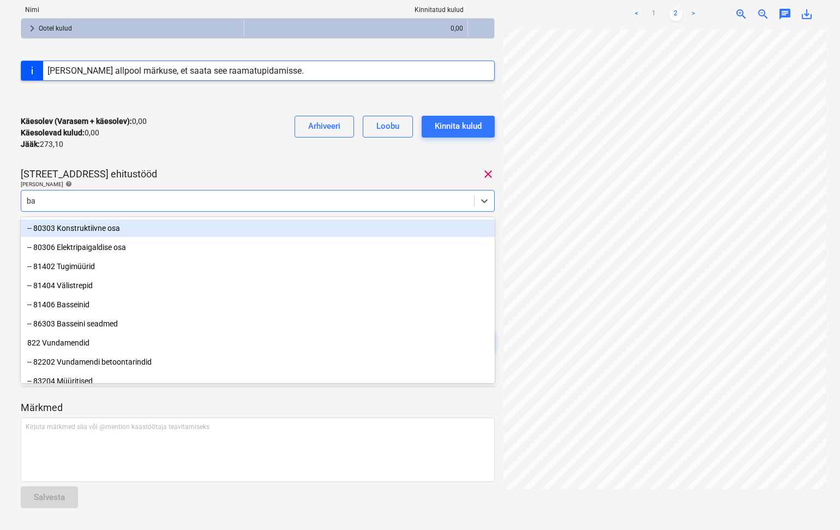
type input "bas"
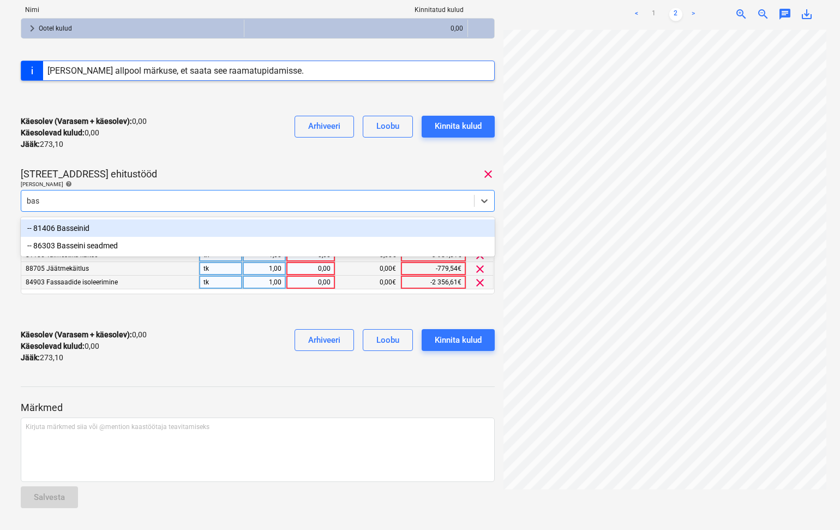
click at [77, 231] on div "-- 81406 Basseinid" at bounding box center [258, 227] width 474 height 17
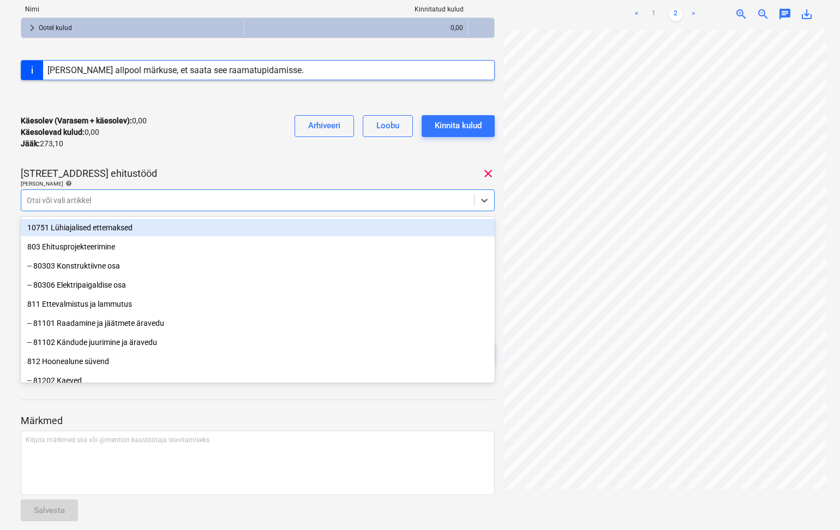
click at [225, 146] on div "Käesolev (Varasem + käesolev) : 0,00 Käesolevad kulud : 0,00 Jääk : 273,10 Arhi…" at bounding box center [258, 132] width 474 height 52
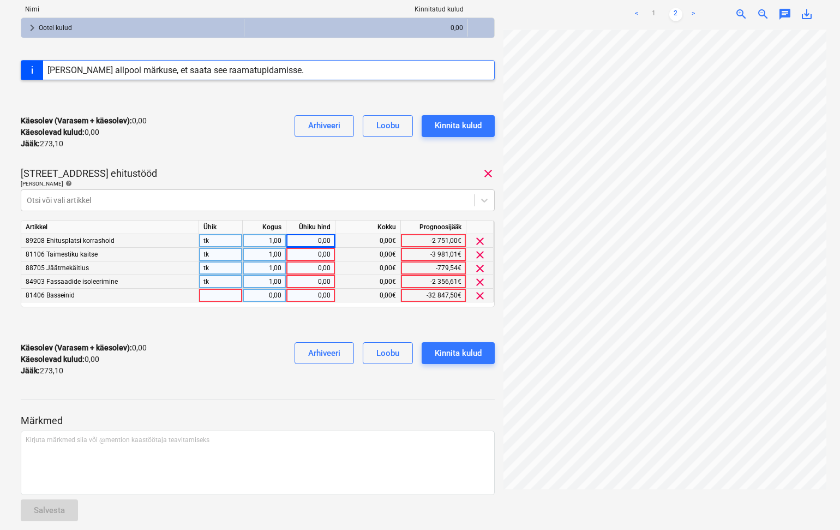
click at [216, 293] on div at bounding box center [221, 296] width 44 height 14
type input "tk"
click at [269, 293] on div "0,00" at bounding box center [264, 296] width 34 height 14
type input "1"
click at [317, 296] on div "0,00" at bounding box center [311, 296] width 40 height 14
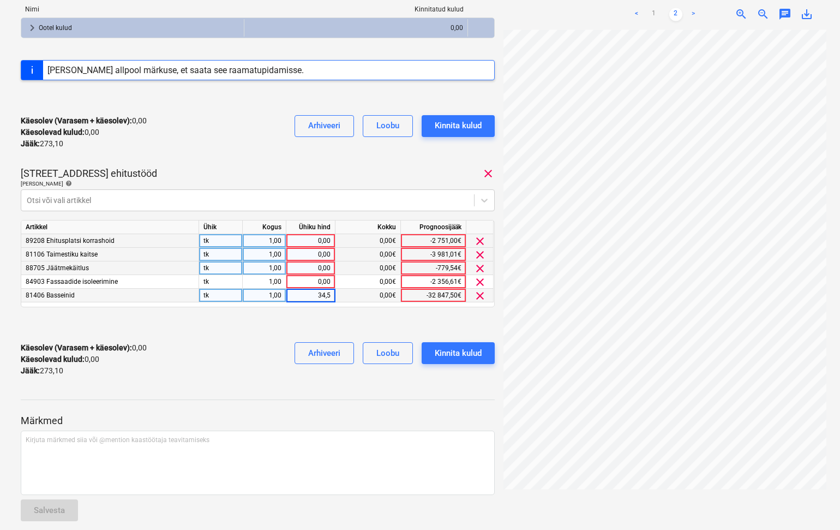
type input "34,58"
click at [254, 362] on div "Käesolev (Varasem + käesolev) : 0,00 Käesolevad kulud : 0,00 Jääk : 273,10 Arhi…" at bounding box center [258, 359] width 474 height 52
click at [270, 280] on div "1,00" at bounding box center [264, 282] width 34 height 14
type input "16,72"
click at [247, 348] on div "Käesolev (Varasem + käesolev) : 34,58 Käesolevad kulud : 34,58 Jääk : 238,52 Ar…" at bounding box center [258, 359] width 474 height 52
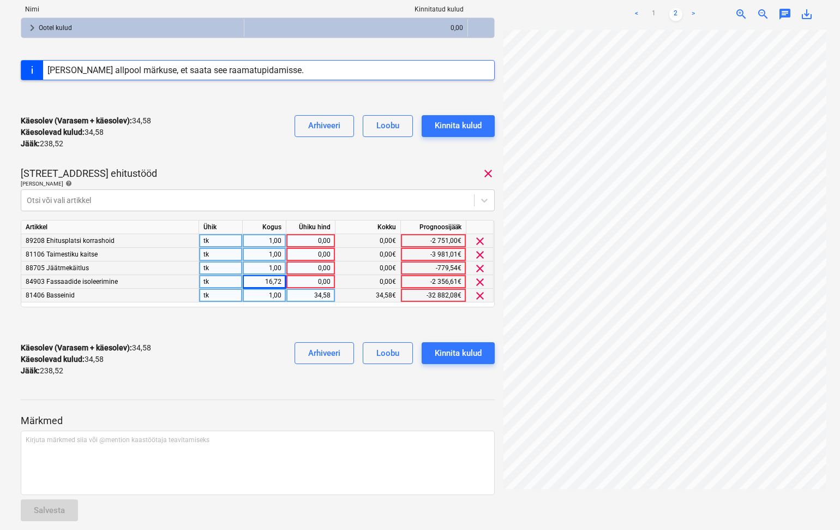
click at [277, 282] on div "16,72" at bounding box center [264, 282] width 34 height 14
type input "1"
click at [297, 282] on div "0,00" at bounding box center [311, 282] width 40 height 14
type input "116,72"
click at [278, 271] on div "1,00" at bounding box center [264, 268] width 34 height 14
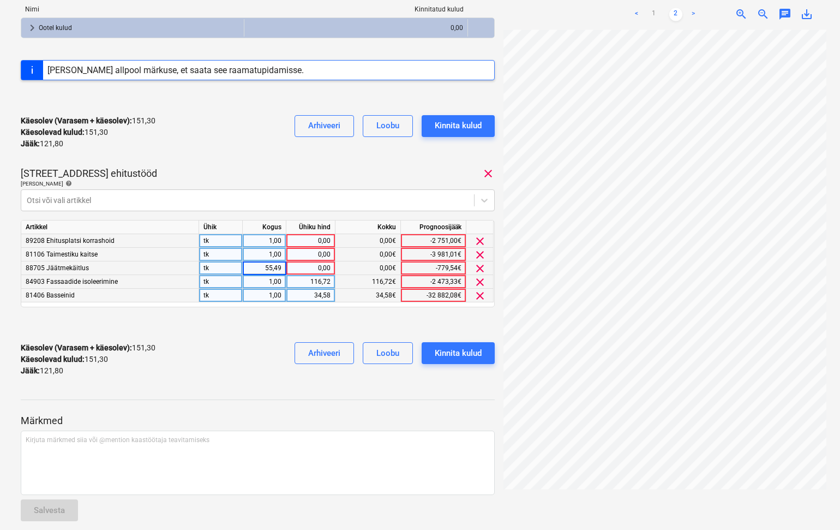
drag, startPoint x: 265, startPoint y: 264, endPoint x: 282, endPoint y: 269, distance: 17.6
click at [282, 269] on input "55,49" at bounding box center [264, 267] width 43 height 13
type input "1"
click at [323, 266] on div "0,00" at bounding box center [311, 268] width 40 height 14
type input "55,49"
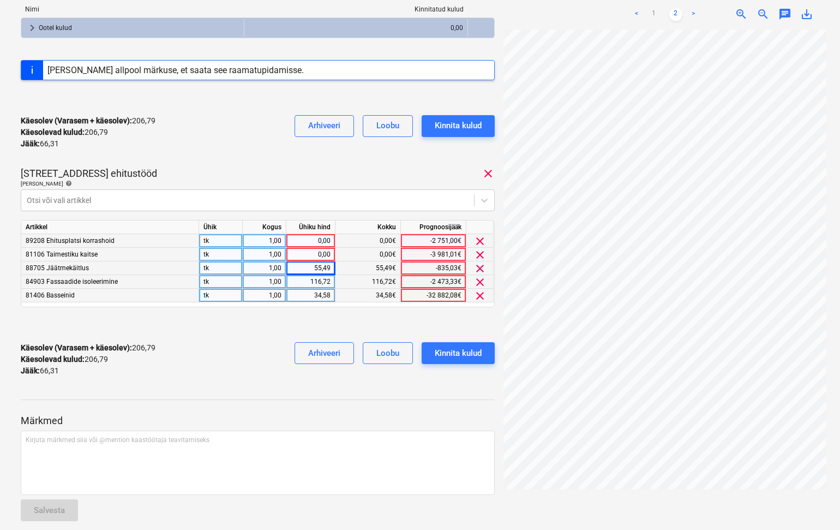
click at [315, 253] on div "0,00" at bounding box center [311, 255] width 40 height 14
type input "60"
click at [319, 241] on div "0,00" at bounding box center [311, 241] width 40 height 14
type input "66,72"
click at [322, 283] on div "116,72" at bounding box center [311, 282] width 40 height 14
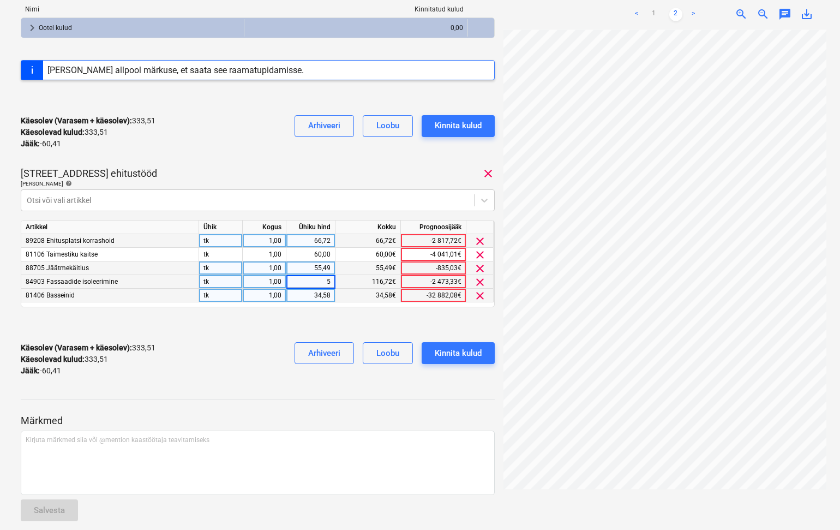
type input "50"
click at [262, 360] on div "Käesolev (Varasem + käesolev) : 333,51 Käesolevad kulud : 333,51 Jääk : -60,41 …" at bounding box center [258, 359] width 474 height 52
click at [466, 350] on div "Kinnita kulud" at bounding box center [458, 353] width 47 height 14
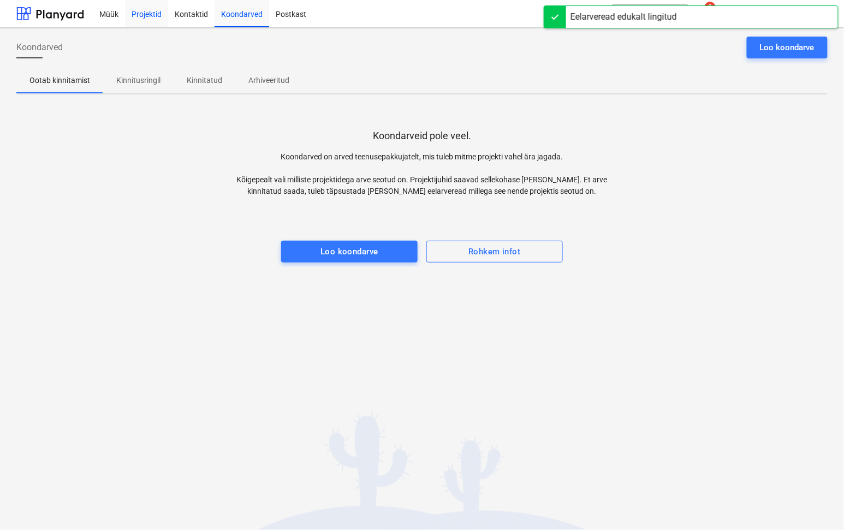
click at [149, 15] on div "Projektid" at bounding box center [146, 13] width 43 height 28
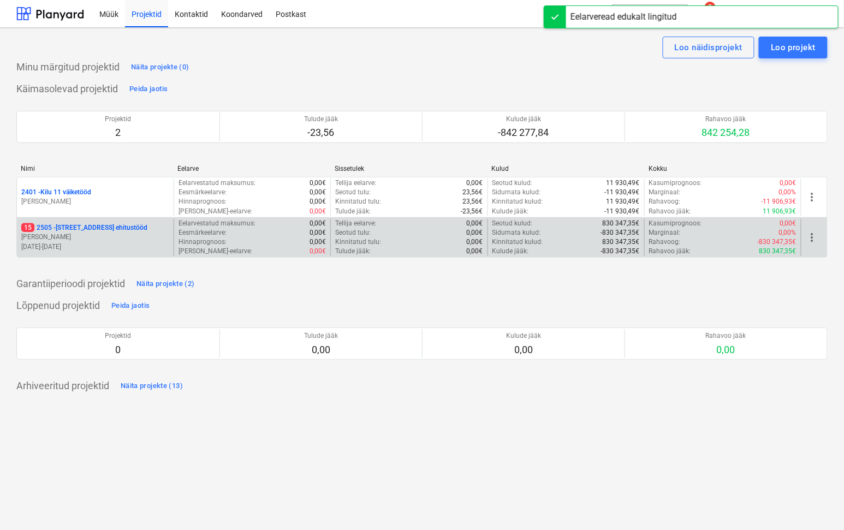
click at [77, 228] on p "[STREET_ADDRESS]" at bounding box center [84, 227] width 126 height 9
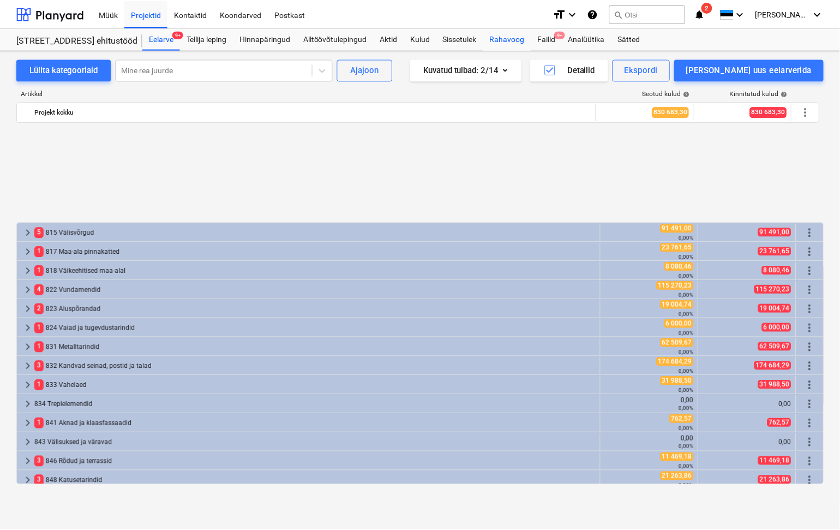
scroll to position [485, 0]
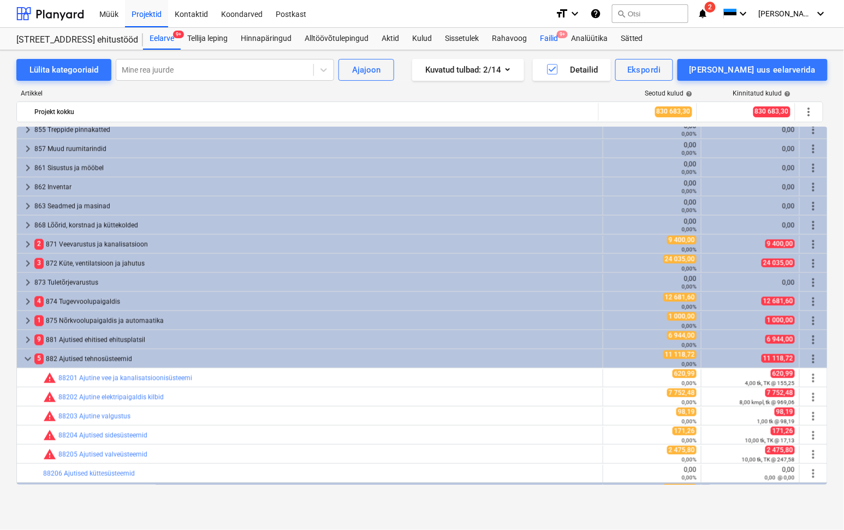
click at [547, 34] on div "Failid 9+" at bounding box center [548, 39] width 31 height 22
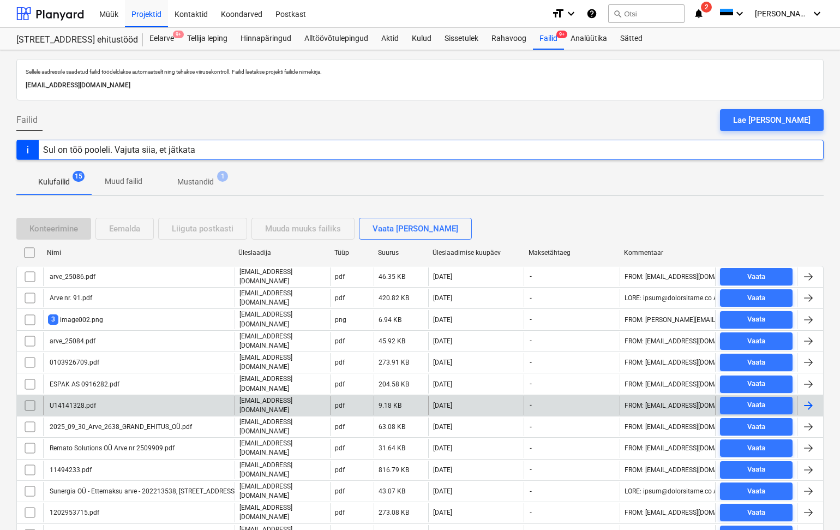
scroll to position [39, 0]
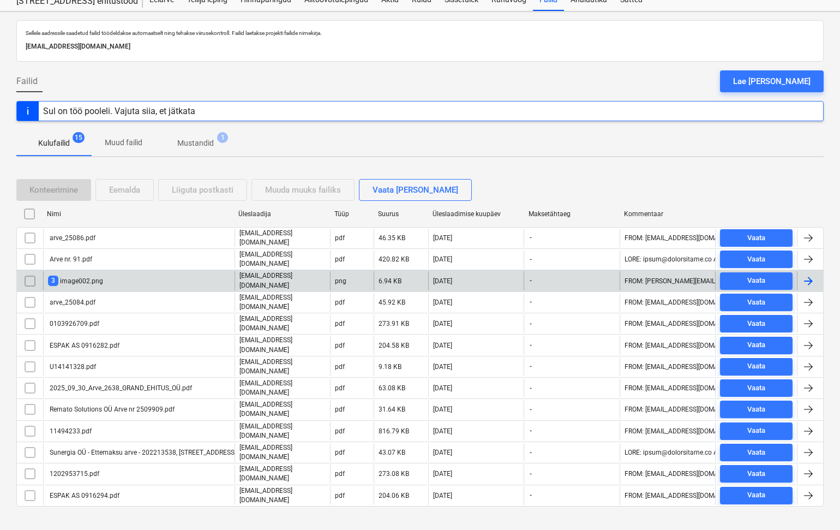
click at [68, 281] on div "3 image002.png" at bounding box center [75, 281] width 55 height 10
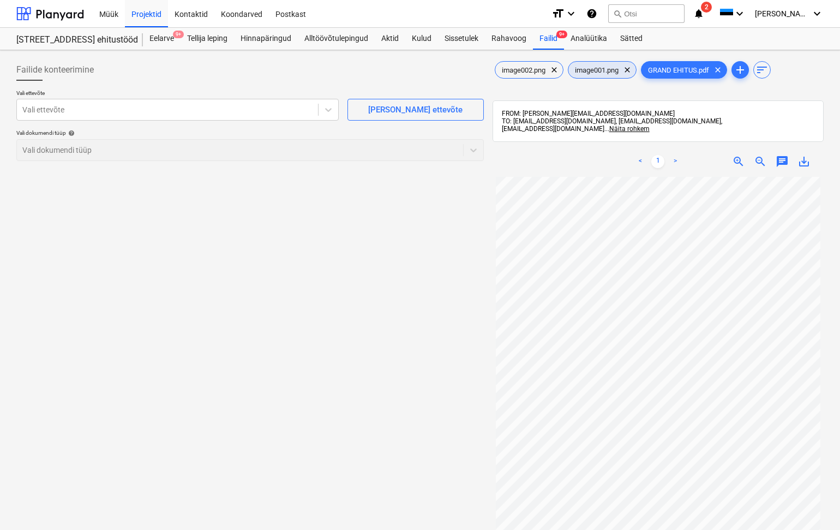
click at [596, 64] on div "image001.png clear" at bounding box center [602, 69] width 69 height 17
click at [631, 68] on span "clear" at bounding box center [627, 69] width 13 height 13
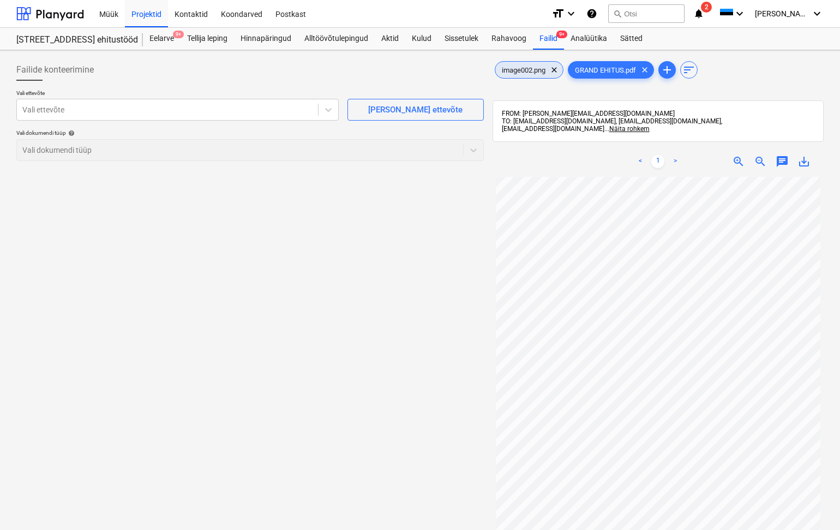
click at [533, 69] on span "image002.png" at bounding box center [524, 70] width 57 height 8
click at [557, 71] on span "clear" at bounding box center [554, 69] width 13 height 13
